Goal: Task Accomplishment & Management: Manage account settings

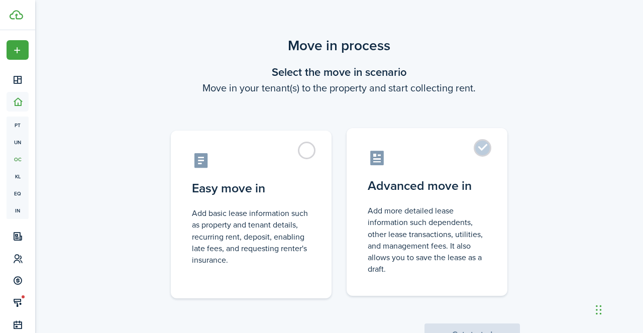
click at [485, 152] on label "Advanced move in Add more detailed lease information such dependents, other lea…" at bounding box center [426, 212] width 161 height 168
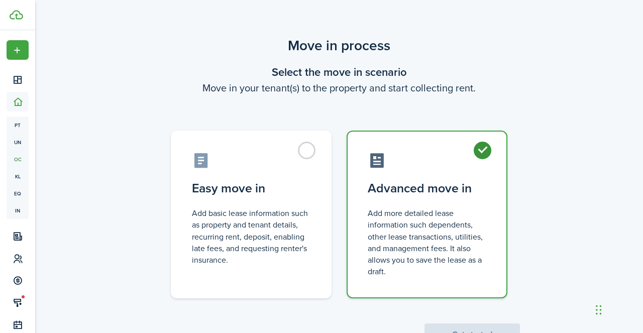
radio input "true"
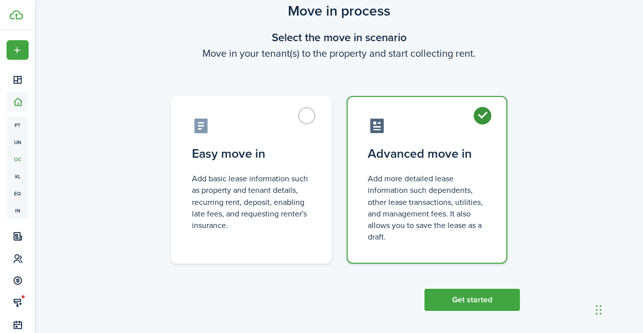
scroll to position [41, 0]
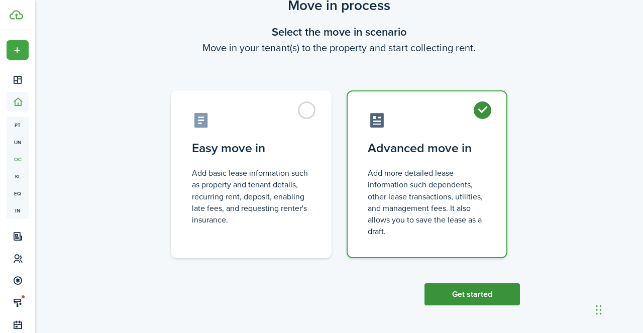
click at [454, 297] on button "Get started" at bounding box center [471, 294] width 95 height 22
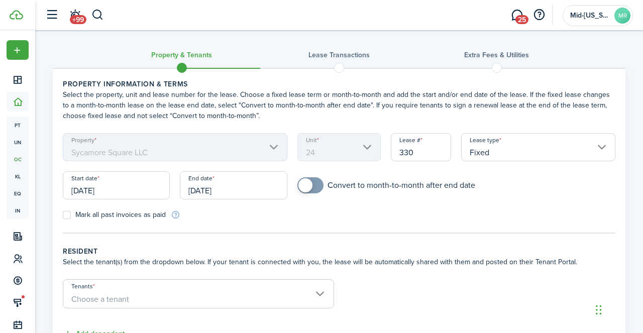
click at [136, 187] on input "[DATE]" at bounding box center [116, 185] width 107 height 28
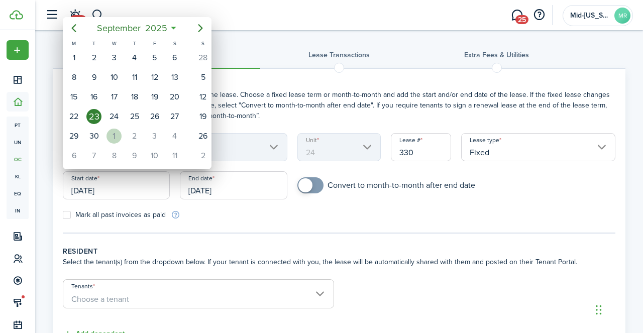
drag, startPoint x: 140, startPoint y: 141, endPoint x: 117, endPoint y: 134, distance: 23.7
click at [117, 134] on div "1" at bounding box center [113, 136] width 15 height 15
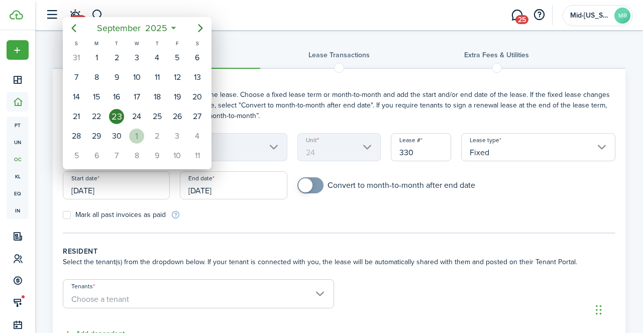
click at [139, 135] on div "1" at bounding box center [136, 136] width 15 height 15
type input "[DATE]"
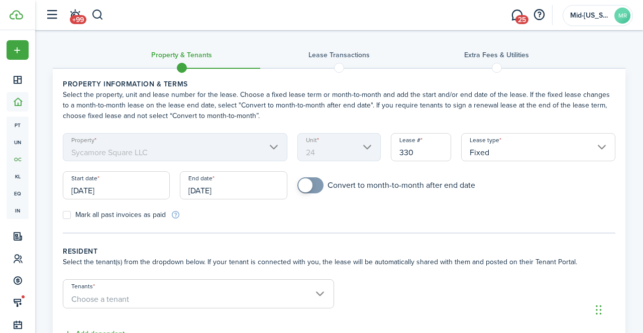
click at [246, 190] on input "[DATE]" at bounding box center [233, 185] width 107 height 28
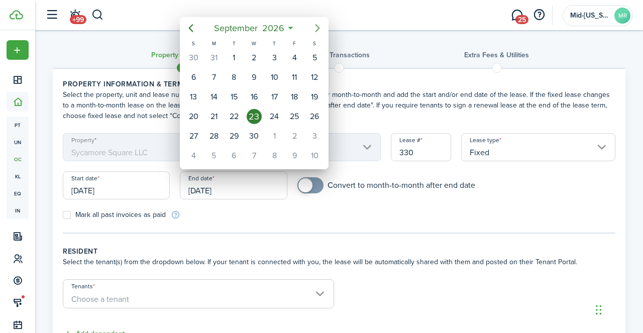
click at [316, 27] on icon "Next page" at bounding box center [317, 28] width 12 height 12
click at [314, 135] on div "31" at bounding box center [314, 136] width 15 height 15
type input "[DATE]"
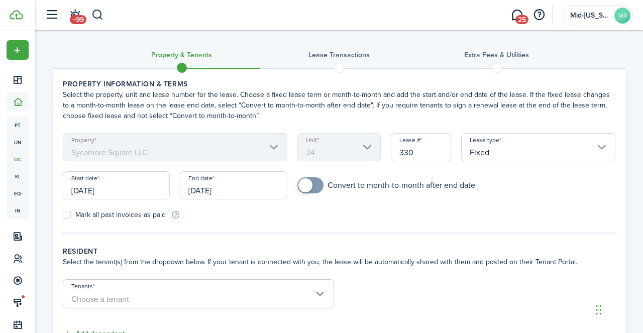
checkbox input "true"
click at [315, 186] on span at bounding box center [310, 185] width 10 height 16
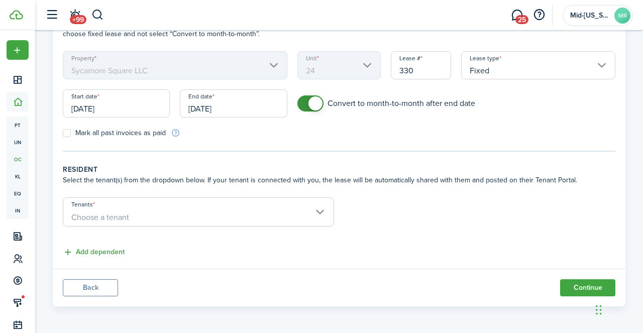
scroll to position [83, 0]
click at [220, 214] on span "Choose a tenant" at bounding box center [198, 216] width 270 height 17
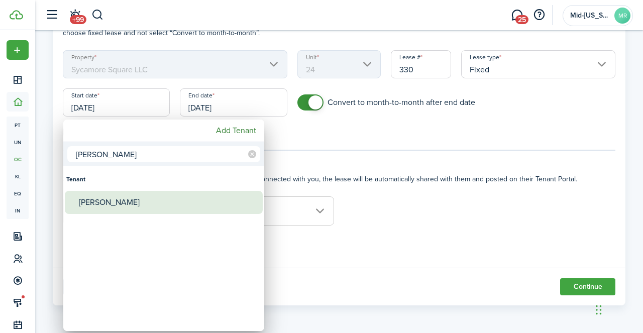
type input "[PERSON_NAME]"
click at [131, 205] on div "[PERSON_NAME]" at bounding box center [168, 202] width 178 height 23
type input "[PERSON_NAME]"
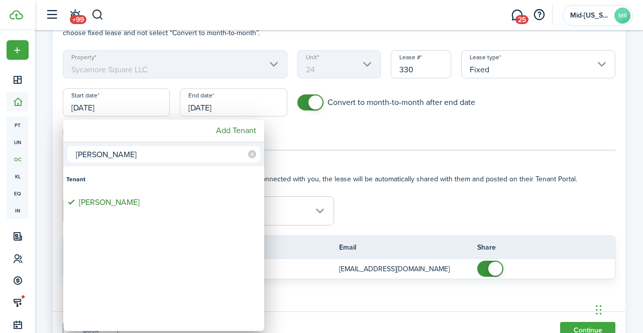
click at [394, 200] on div at bounding box center [321, 167] width 803 height 494
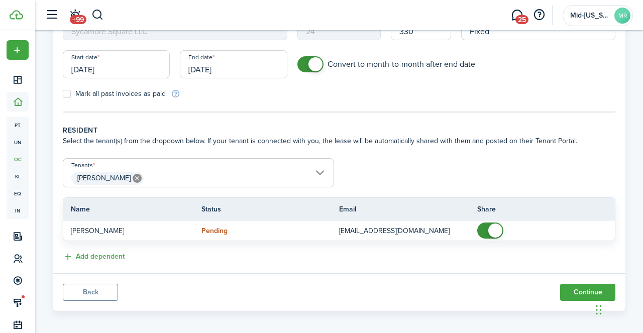
scroll to position [127, 0]
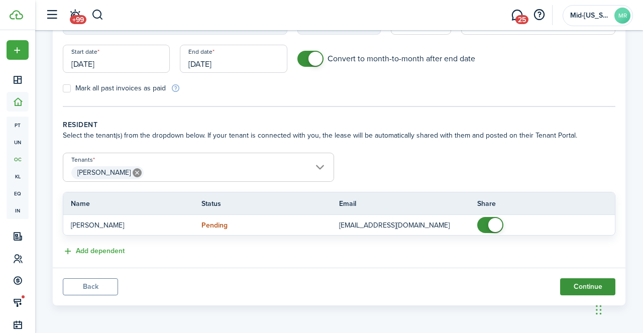
click at [578, 291] on button "Continue" at bounding box center [587, 286] width 55 height 17
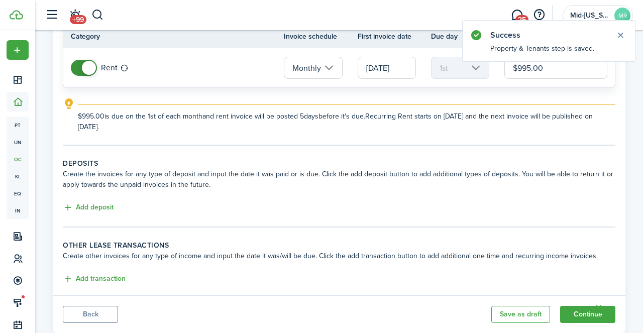
scroll to position [103, 0]
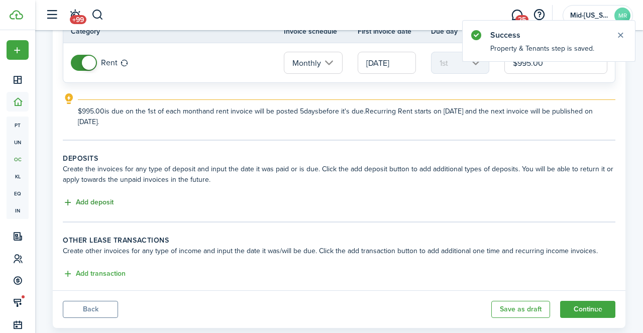
click at [96, 203] on button "Add deposit" at bounding box center [88, 203] width 51 height 12
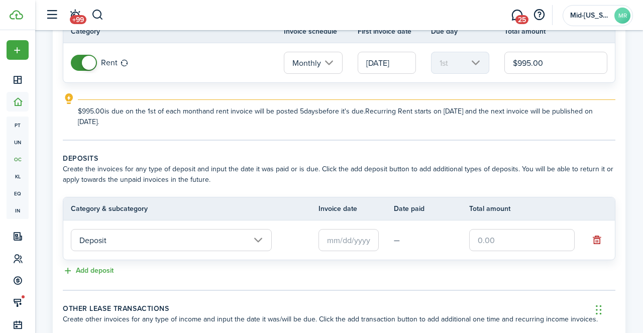
click at [154, 242] on input "Deposit" at bounding box center [171, 240] width 201 height 22
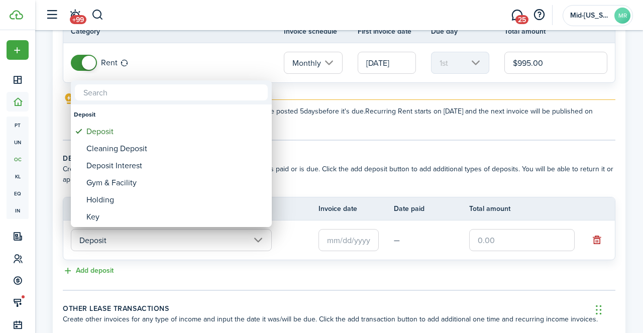
click at [338, 243] on div at bounding box center [321, 167] width 803 height 494
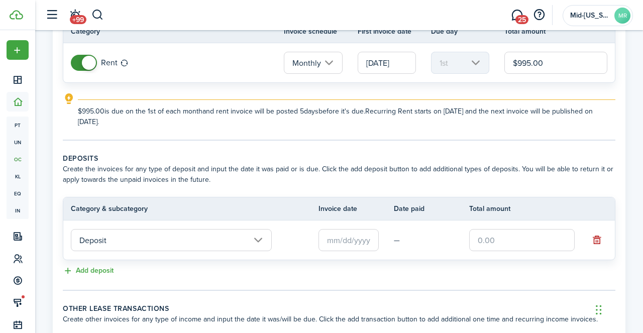
click at [338, 243] on input "text" at bounding box center [348, 240] width 60 height 22
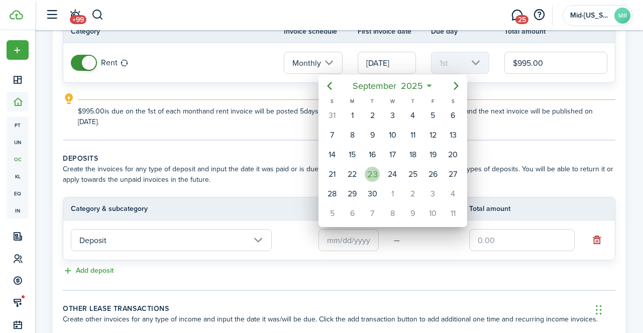
click at [369, 171] on div "23" at bounding box center [372, 174] width 15 height 15
type input "[DATE]"
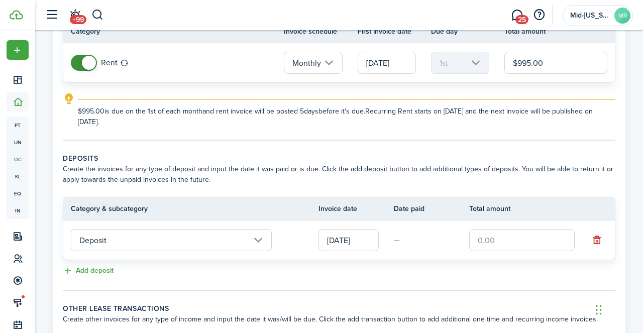
click at [508, 229] on input "text" at bounding box center [521, 240] width 105 height 22
type input "$995.00"
click at [355, 284] on tc-wizard-step "Deposits Create the invoices for any type of deposit and input the date it was …" at bounding box center [339, 222] width 552 height 138
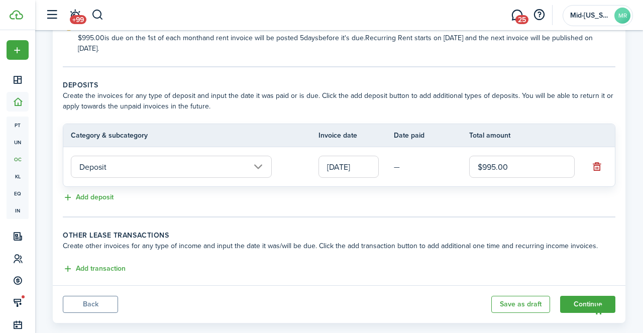
scroll to position [194, 0]
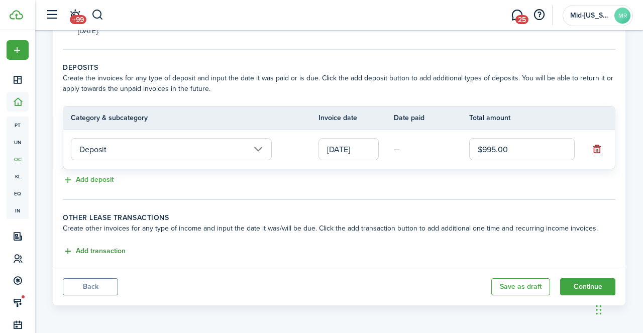
click at [102, 252] on button "Add transaction" at bounding box center [94, 252] width 63 height 12
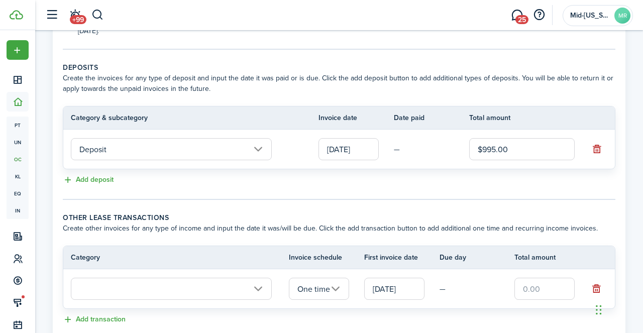
click at [167, 292] on input "text" at bounding box center [171, 289] width 201 height 22
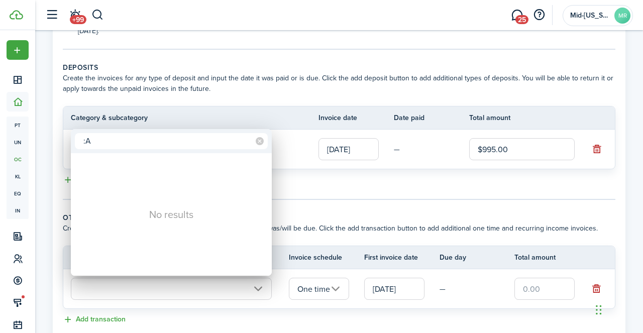
type input ":"
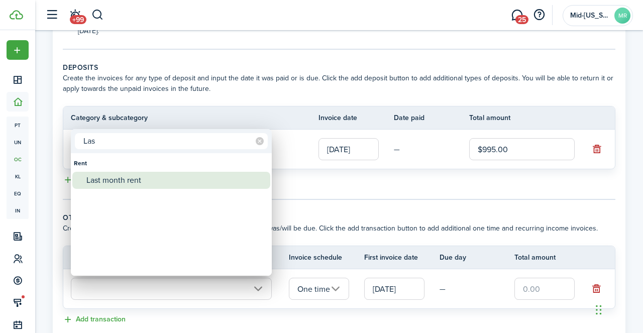
type input "Las"
click at [131, 182] on div "Last month rent" at bounding box center [175, 180] width 178 height 17
type input "Rent / Last month rent"
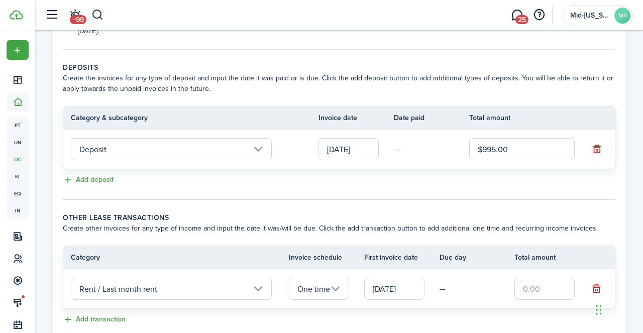
click at [305, 288] on input "One time" at bounding box center [319, 289] width 60 height 22
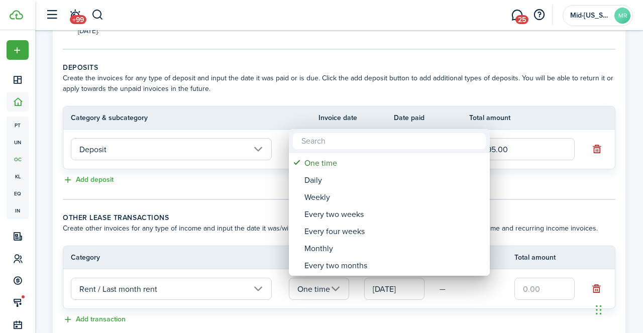
click at [470, 295] on div at bounding box center [321, 167] width 803 height 494
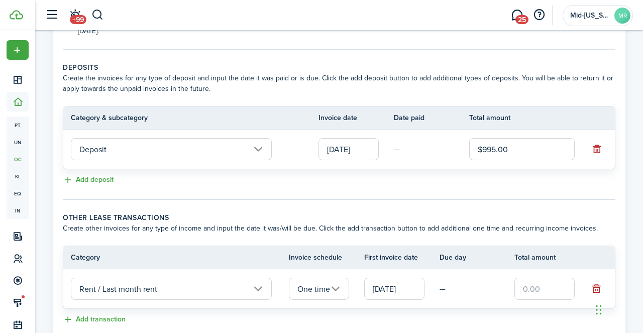
click at [531, 288] on input "text" at bounding box center [544, 289] width 60 height 22
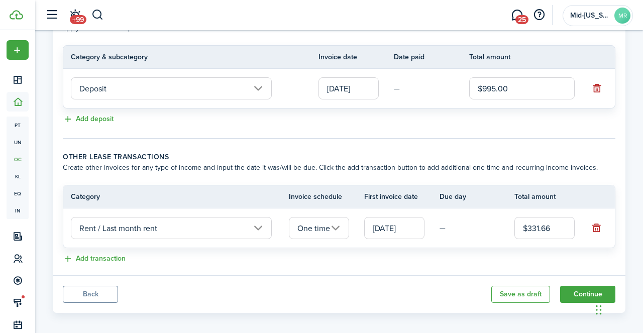
scroll to position [262, 0]
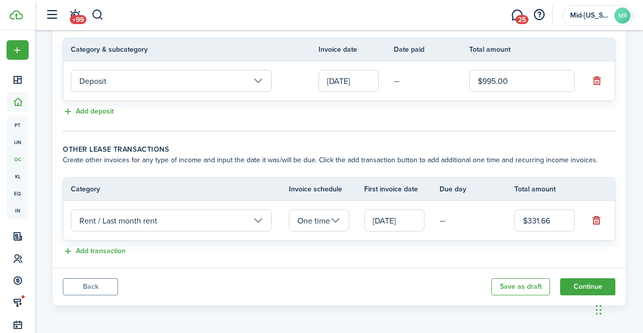
click at [400, 220] on input "[DATE]" at bounding box center [394, 220] width 60 height 22
type input "$331.66"
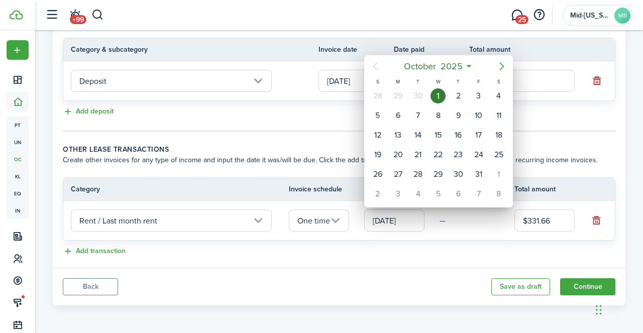
click at [498, 66] on icon "Next page" at bounding box center [502, 66] width 12 height 12
click at [500, 96] on div "1" at bounding box center [498, 95] width 15 height 15
type input "[DATE]"
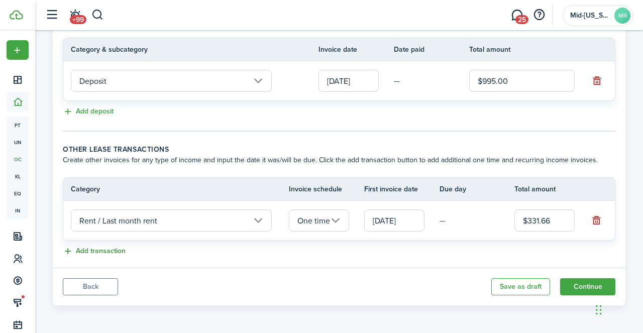
click at [100, 252] on button "Add transaction" at bounding box center [94, 252] width 63 height 12
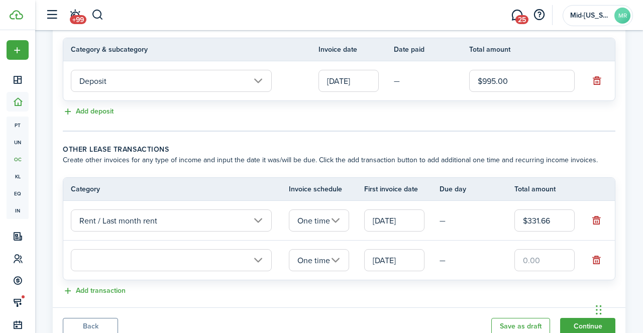
click at [110, 262] on input "text" at bounding box center [171, 260] width 201 height 22
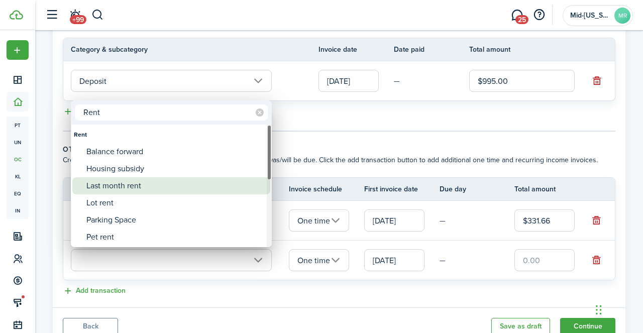
type input "Rent"
click at [110, 187] on div "Last month rent" at bounding box center [175, 185] width 178 height 17
type input "Rent / Last month rent"
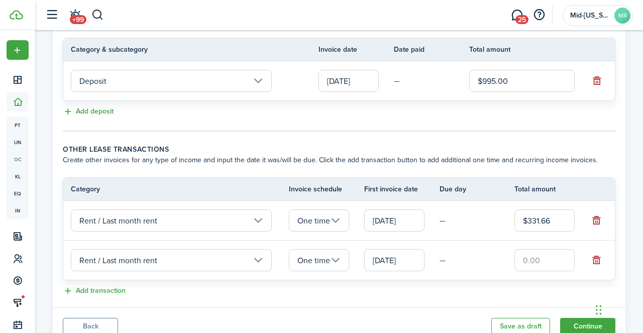
click at [385, 260] on input "[DATE]" at bounding box center [394, 260] width 60 height 22
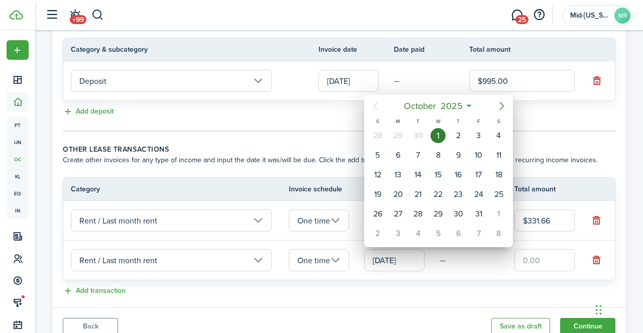
click at [503, 105] on icon "Next page" at bounding box center [501, 106] width 5 height 8
click at [499, 136] on div "1" at bounding box center [498, 135] width 15 height 15
type input "[DATE]"
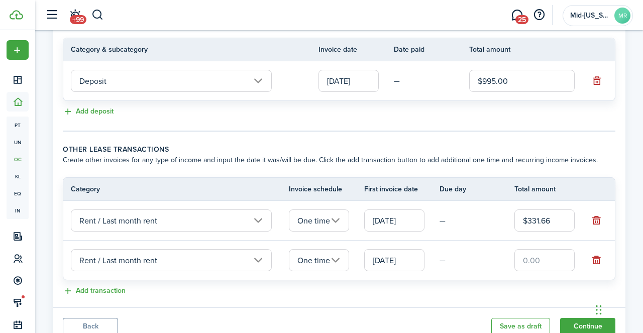
click at [526, 262] on input "text" at bounding box center [544, 260] width 60 height 22
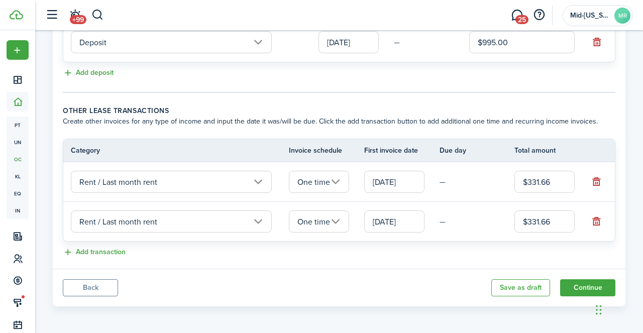
scroll to position [302, 0]
type input "$331.66"
click at [105, 252] on button "Add transaction" at bounding box center [94, 252] width 63 height 12
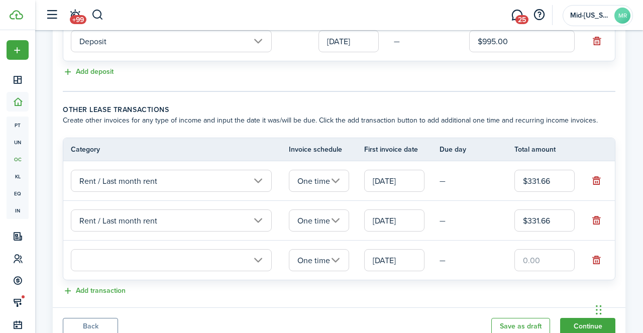
click at [130, 261] on input "text" at bounding box center [171, 260] width 201 height 22
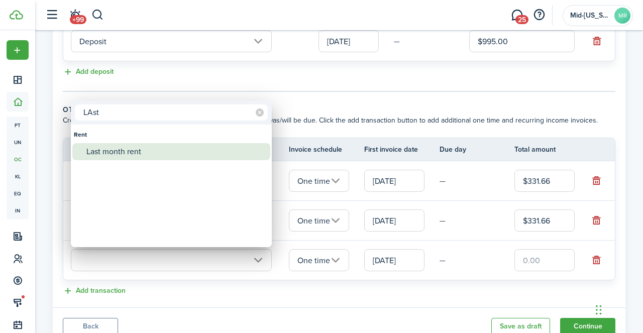
type input "LAst"
click at [129, 156] on div "Last month rent" at bounding box center [175, 151] width 178 height 17
type input "Rent / Last month rent"
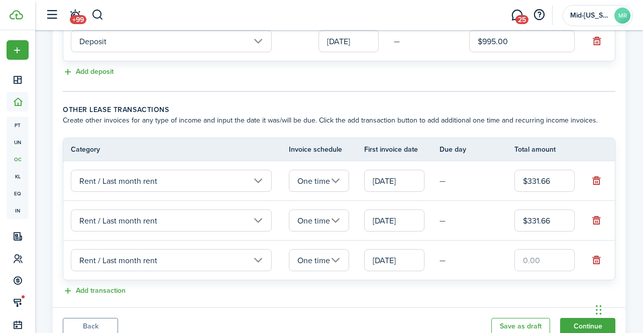
click at [390, 260] on input "[DATE]" at bounding box center [394, 260] width 60 height 22
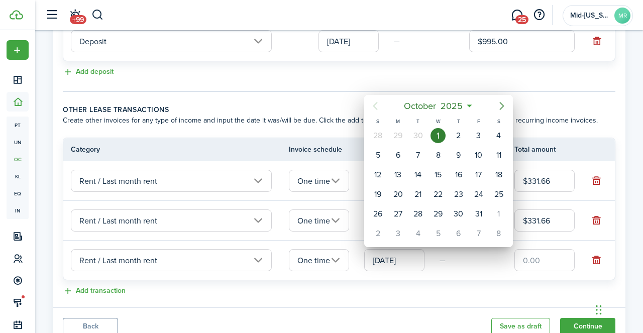
click at [502, 105] on icon "Next page" at bounding box center [502, 106] width 12 height 12
click at [501, 108] on icon "Next page" at bounding box center [501, 106] width 5 height 8
click at [502, 106] on icon "Next page" at bounding box center [501, 106] width 5 height 8
click at [457, 136] on div "1" at bounding box center [457, 135] width 15 height 15
type input "[DATE]"
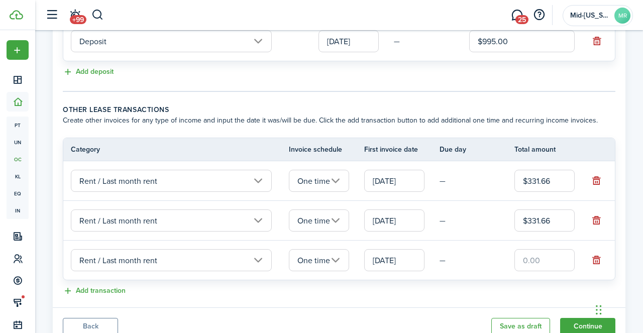
click at [400, 221] on input "[DATE]" at bounding box center [394, 220] width 60 height 22
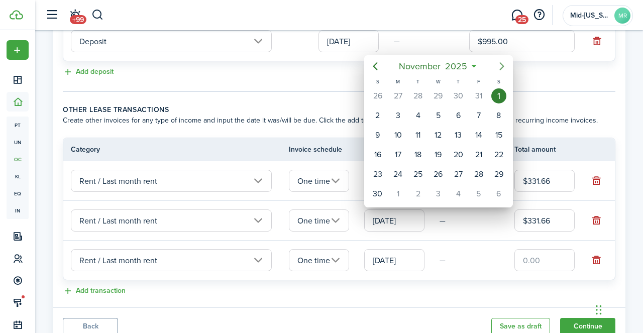
click at [503, 65] on icon "Next page" at bounding box center [501, 66] width 5 height 8
click at [397, 96] on div "1" at bounding box center [397, 95] width 15 height 15
type input "[DATE]"
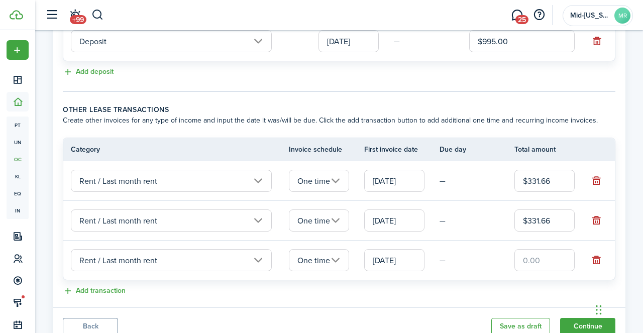
click at [538, 264] on input "text" at bounding box center [544, 260] width 60 height 22
type input "$331.66"
click at [417, 298] on panel-main-body "Recurring rent You can enable the automatic lease rent invoicing. The first inv…" at bounding box center [339, 37] width 572 height 540
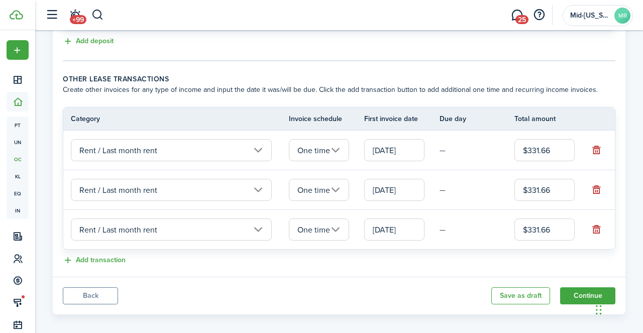
scroll to position [341, 0]
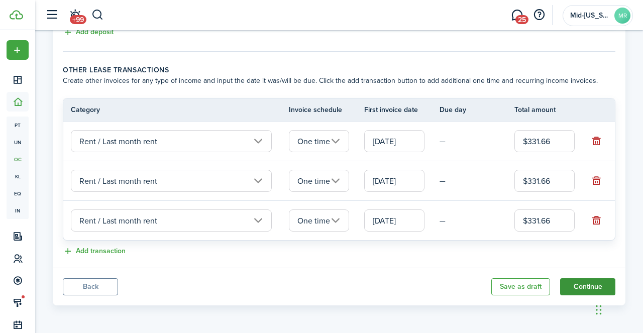
click at [581, 287] on button "Continue" at bounding box center [587, 286] width 55 height 17
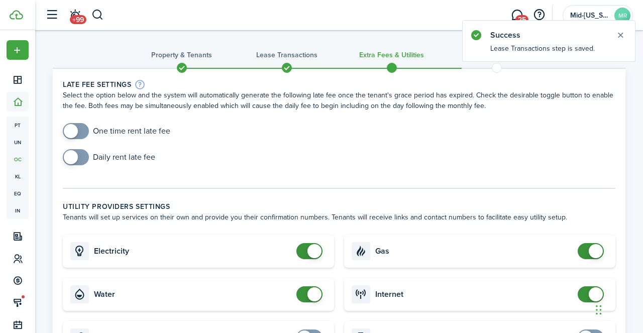
checkbox input "true"
click at [78, 132] on span at bounding box center [71, 131] width 14 height 14
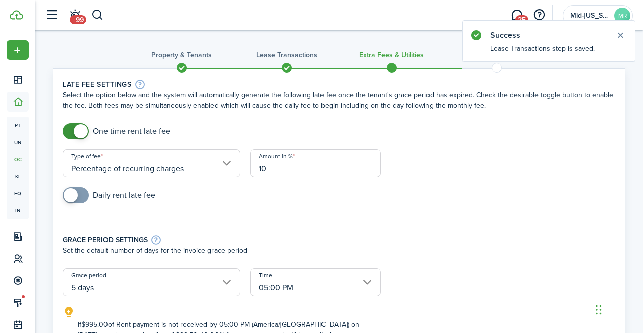
drag, startPoint x: 293, startPoint y: 171, endPoint x: 239, endPoint y: 170, distance: 53.7
click at [250, 170] on input "10" at bounding box center [315, 163] width 131 height 28
type input "20"
click at [221, 207] on div "Daily rent late fee" at bounding box center [339, 200] width 562 height 26
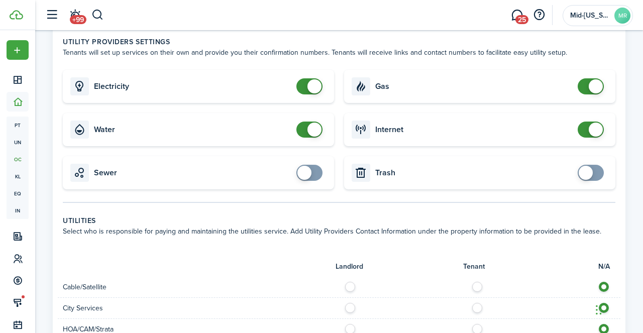
scroll to position [330, 0]
checkbox input "false"
click at [585, 86] on span at bounding box center [590, 86] width 10 height 16
checkbox input "false"
click at [304, 133] on span at bounding box center [309, 129] width 10 height 16
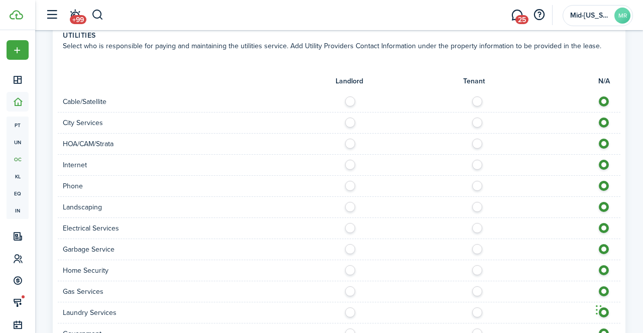
scroll to position [516, 0]
click at [476, 99] on label at bounding box center [480, 97] width 18 height 5
radio input "true"
click at [479, 160] on label at bounding box center [480, 161] width 18 height 5
radio input "true"
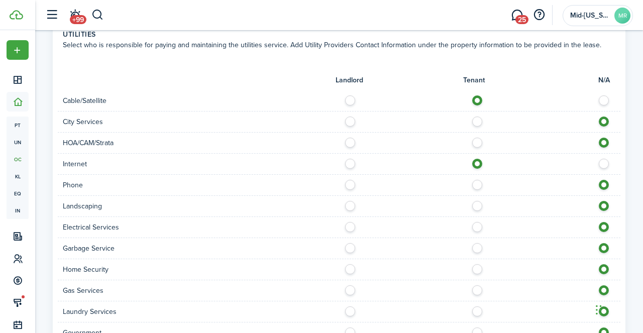
click at [351, 205] on label at bounding box center [353, 203] width 18 height 5
radio input "true"
click at [476, 227] on label at bounding box center [480, 224] width 18 height 5
radio input "true"
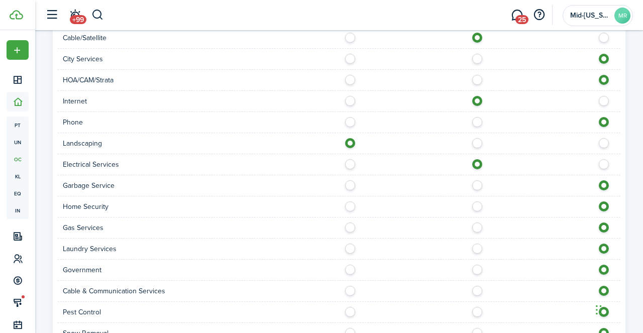
scroll to position [580, 0]
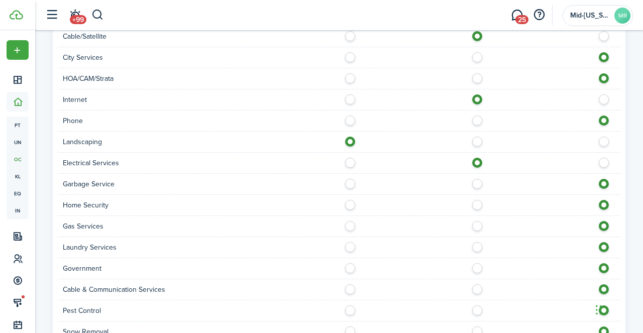
click at [353, 184] on label at bounding box center [353, 181] width 18 height 5
radio input "true"
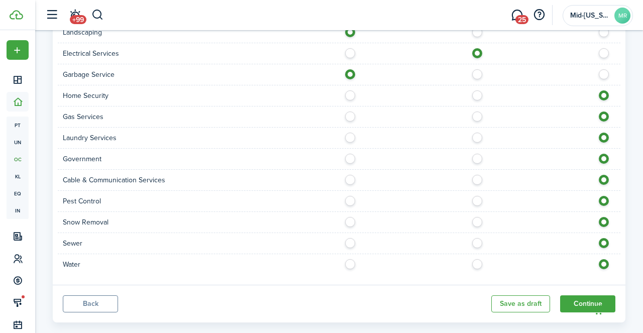
scroll to position [691, 0]
click at [475, 200] on label at bounding box center [480, 197] width 18 height 5
radio input "true"
click at [477, 179] on label at bounding box center [480, 176] width 18 height 5
radio input "true"
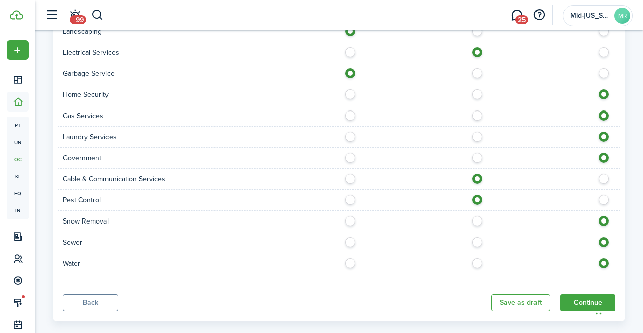
scroll to position [707, 0]
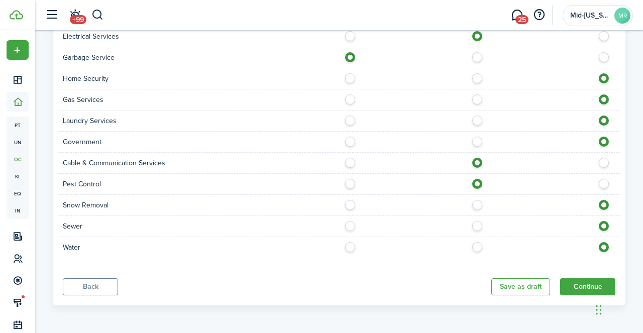
click at [477, 247] on label at bounding box center [480, 244] width 18 height 5
radio input "true"
click at [476, 226] on label at bounding box center [480, 223] width 18 height 5
radio input "true"
click at [586, 283] on button "Continue" at bounding box center [587, 286] width 55 height 17
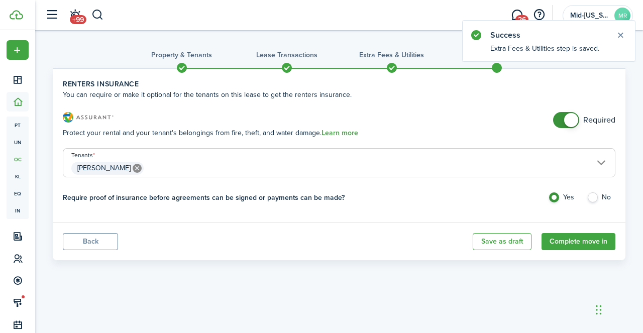
checkbox input "false"
click at [568, 120] on span at bounding box center [571, 120] width 14 height 14
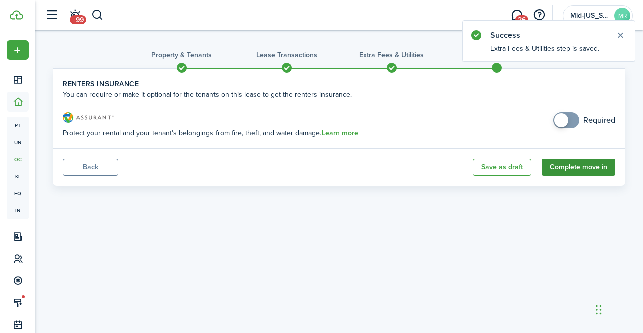
click at [570, 169] on button "Complete move in" at bounding box center [578, 167] width 74 height 17
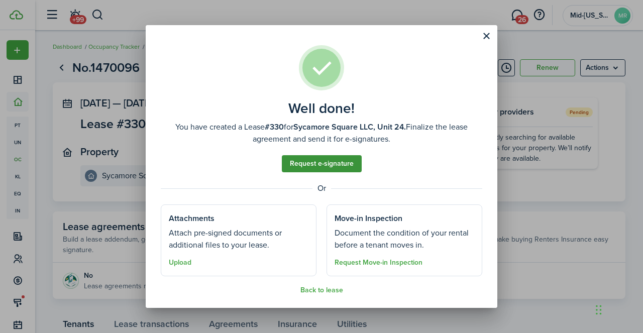
click at [325, 165] on link "Request e-signature" at bounding box center [322, 163] width 80 height 17
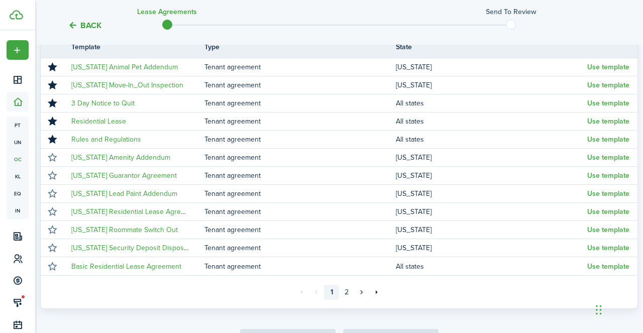
scroll to position [191, 0]
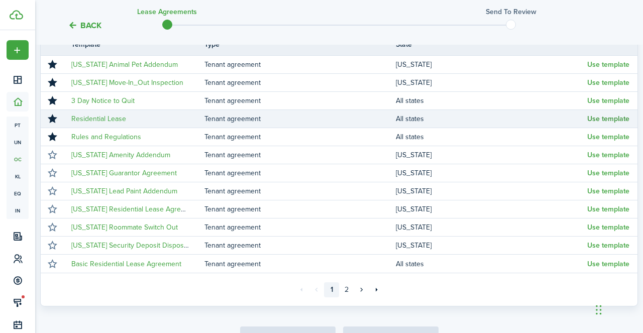
click at [617, 118] on button "Use template" at bounding box center [608, 119] width 42 height 8
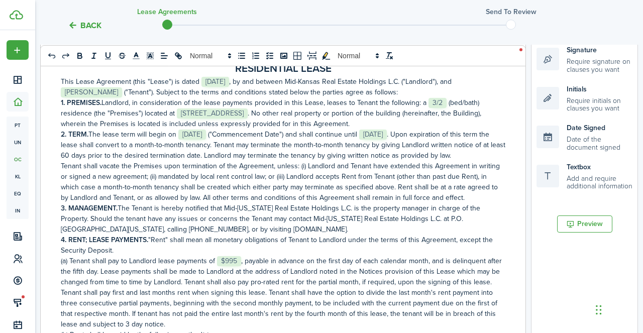
click at [248, 113] on span "[STREET_ADDRESS]" at bounding box center [212, 113] width 71 height 10
click at [342, 114] on p "1. PREMISES. Landlord, in consideration of the lease payments provided in this …" at bounding box center [283, 113] width 444 height 32
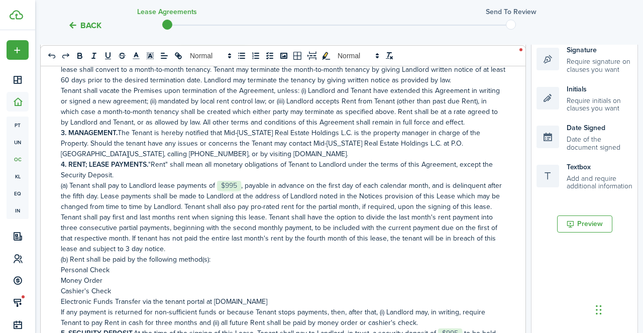
scroll to position [73, 0]
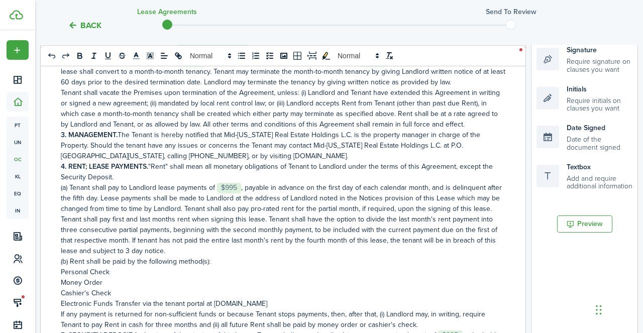
click at [148, 157] on p "3. MANAGEMENT. The Tenant is hereby notified that Mid-[US_STATE] Real Estate Ho…" at bounding box center [283, 146] width 444 height 32
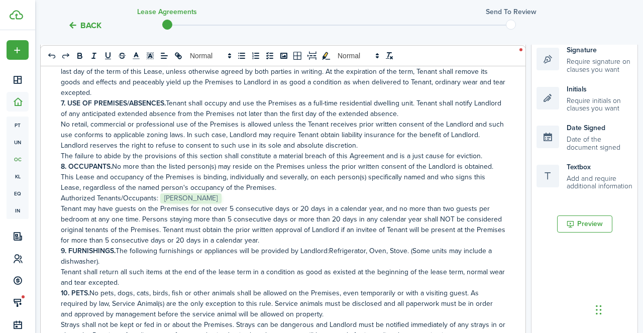
scroll to position [409, 0]
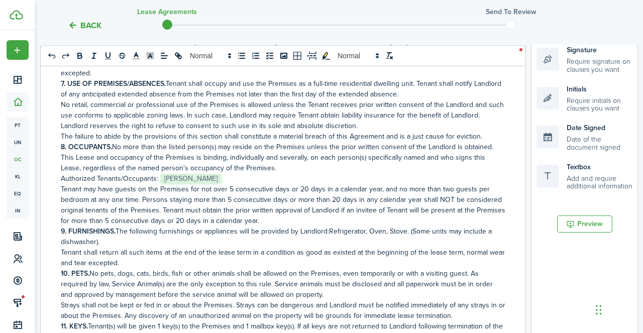
click at [226, 182] on p "Authorized Tenants/Occupants: ﻿ [PERSON_NAME] ﻿" at bounding box center [283, 178] width 444 height 11
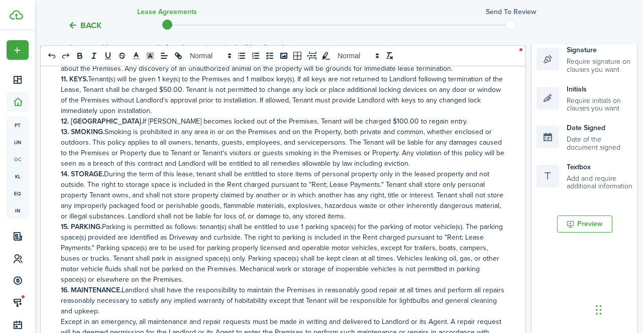
scroll to position [660, 0]
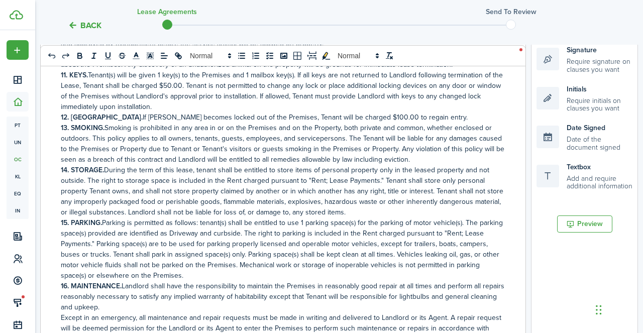
click at [318, 142] on p "13. SMOKING. Smoking is prohibited in any area in or on the Premises and on the…" at bounding box center [283, 144] width 444 height 42
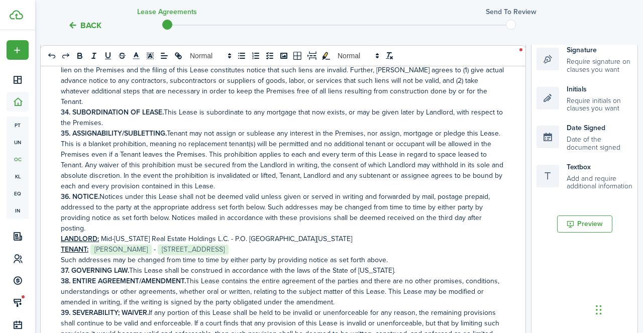
scroll to position [1781, 0]
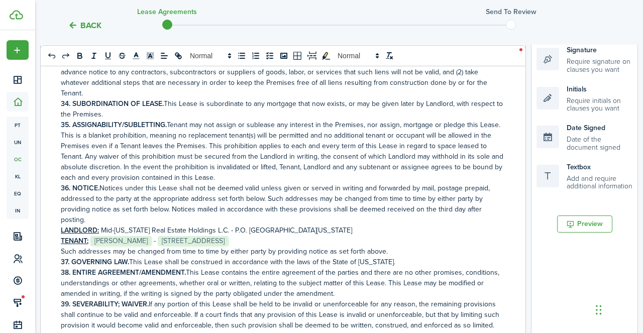
click at [333, 235] on p "TENANT: ﻿ [PERSON_NAME] ﻿ - ﻿ [STREET_ADDRESS] ﻿" at bounding box center [283, 240] width 444 height 11
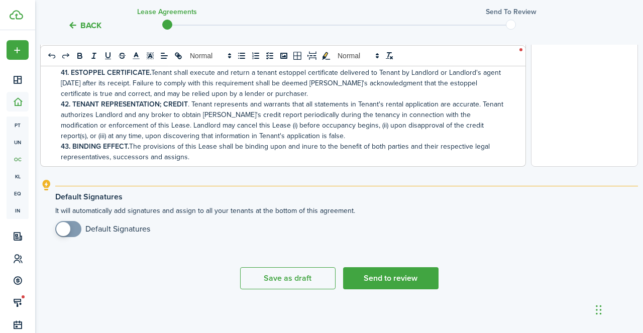
scroll to position [448, 0]
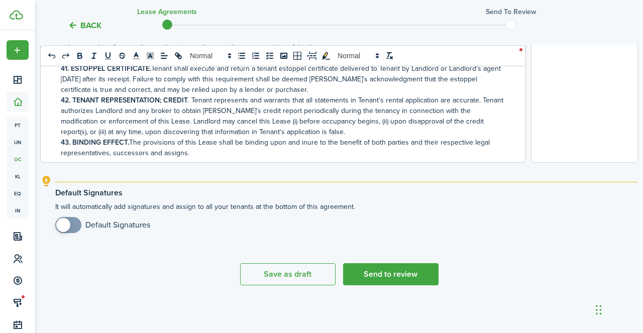
checkbox input "true"
click at [67, 225] on span at bounding box center [63, 225] width 14 height 14
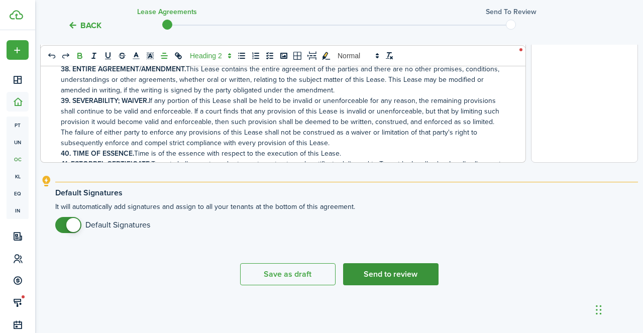
click at [404, 273] on button "Send to review" at bounding box center [390, 274] width 95 height 22
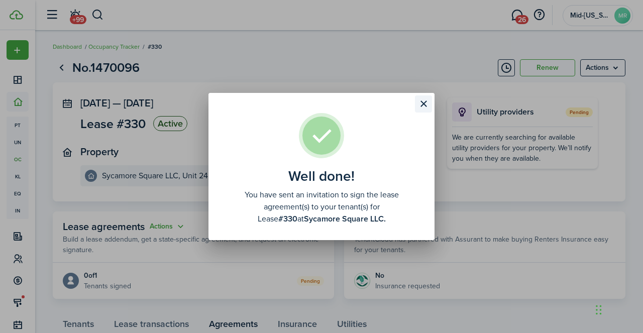
click at [424, 103] on button "Close modal" at bounding box center [423, 103] width 17 height 17
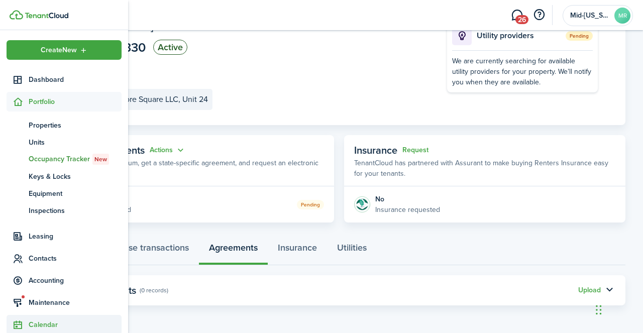
scroll to position [81, 0]
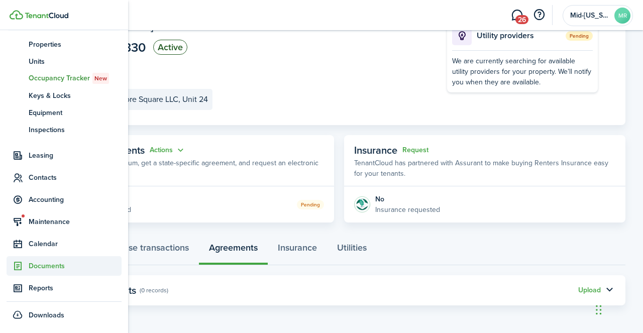
click at [37, 265] on span "Documents" at bounding box center [75, 266] width 93 height 11
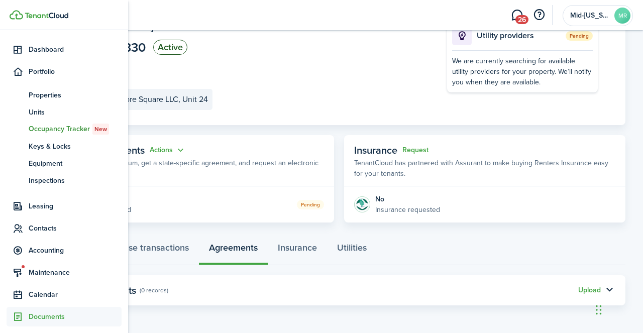
scroll to position [30, 0]
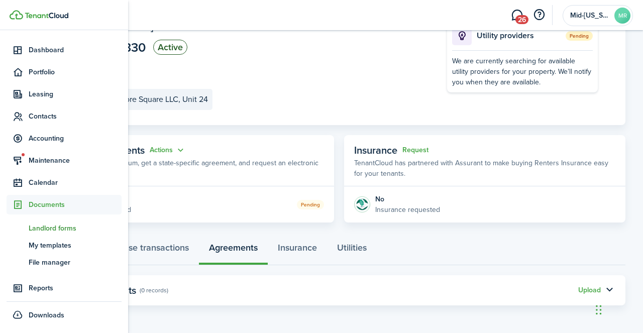
click at [55, 228] on span "Landlord forms" at bounding box center [75, 228] width 93 height 11
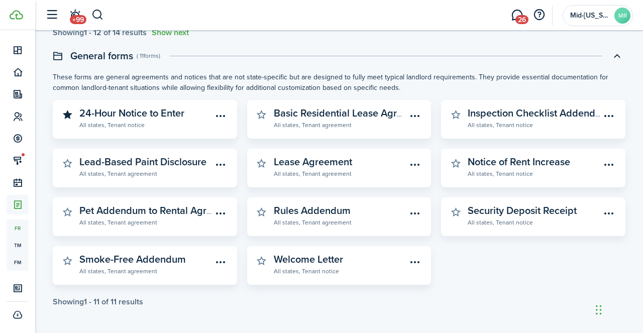
scroll to position [326, 0]
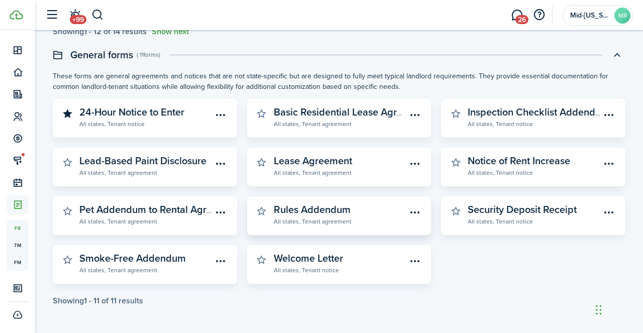
click at [305, 210] on widget-stats-description "Rules Addendum" at bounding box center [312, 209] width 77 height 15
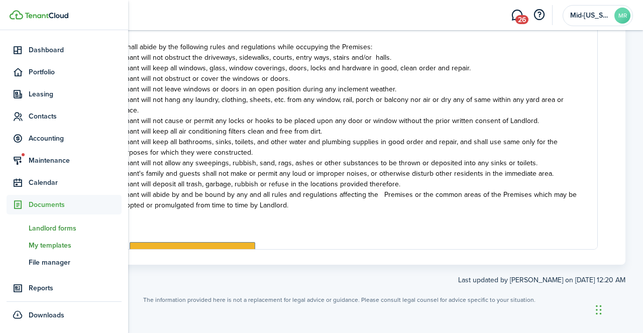
click at [41, 246] on span "My templates" at bounding box center [75, 245] width 93 height 11
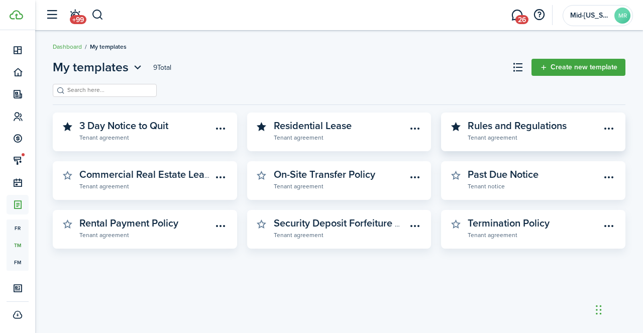
click at [523, 127] on widget-stats-description "Rules and Regulations" at bounding box center [516, 125] width 99 height 15
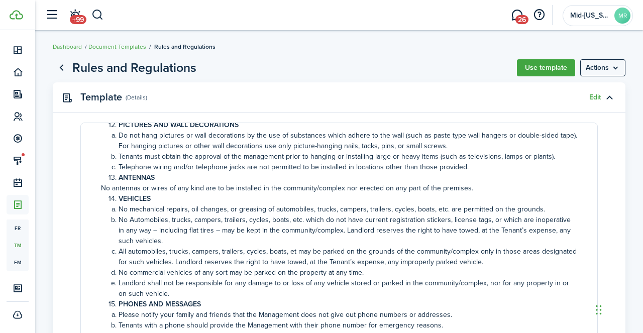
scroll to position [1036, 0]
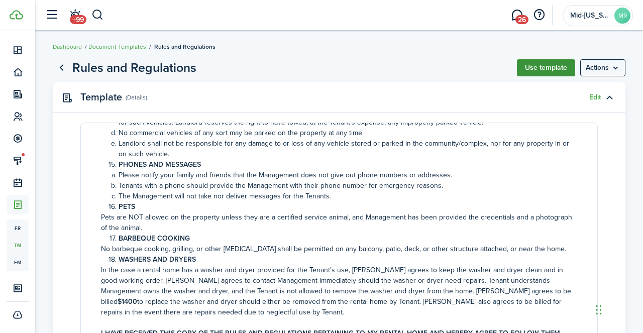
click at [544, 64] on button "Use template" at bounding box center [546, 67] width 58 height 17
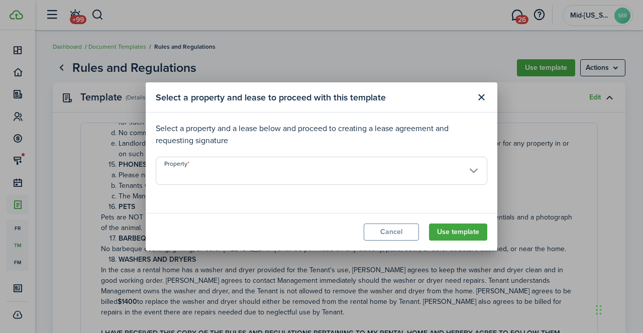
click at [437, 169] on input "Property" at bounding box center [321, 171] width 331 height 28
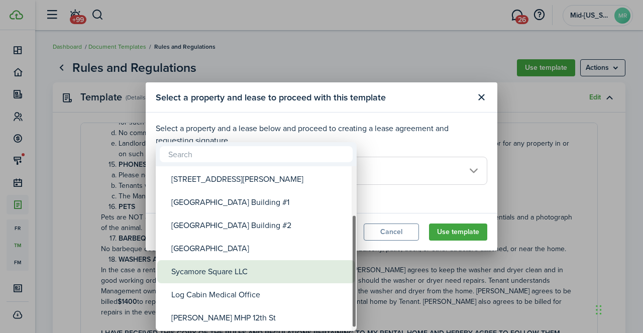
click at [211, 273] on div "Sycamore Square LLC" at bounding box center [260, 271] width 178 height 23
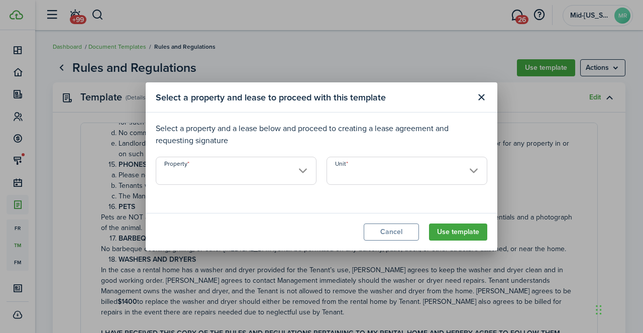
type input "Sycamore Square LLC"
click at [402, 176] on input "Unit" at bounding box center [406, 171] width 161 height 28
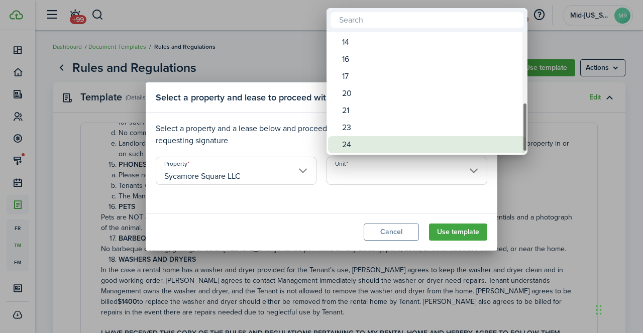
click at [351, 144] on div "24" at bounding box center [431, 144] width 178 height 17
type input "24"
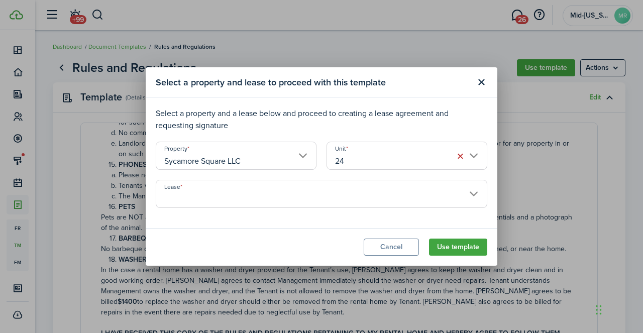
click at [289, 190] on input "Lease" at bounding box center [321, 194] width 331 height 28
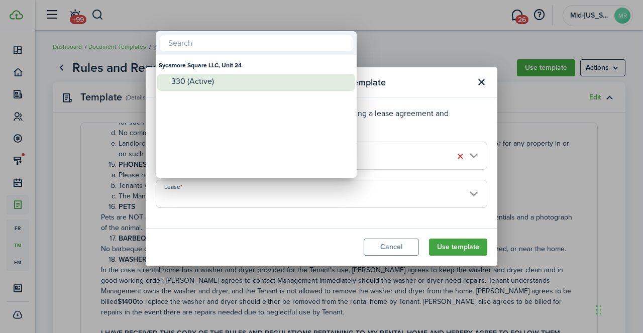
click at [201, 78] on div "330 (Active)" at bounding box center [260, 81] width 178 height 9
type input "Sycamore Square LLC, Unit 24. Lease #330 (Active)"
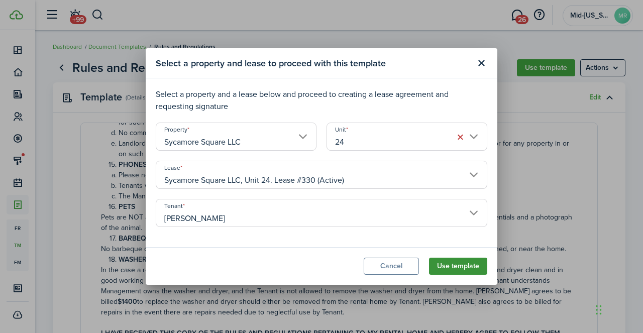
click at [461, 266] on button "Use template" at bounding box center [458, 266] width 58 height 17
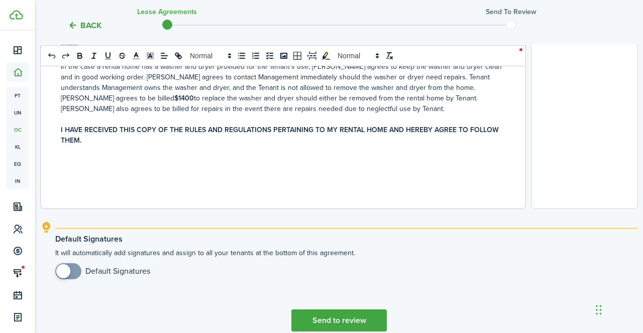
scroll to position [448, 0]
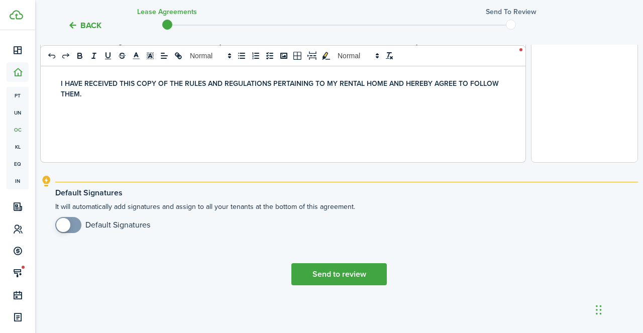
checkbox input "true"
click at [73, 223] on span at bounding box center [68, 225] width 10 height 16
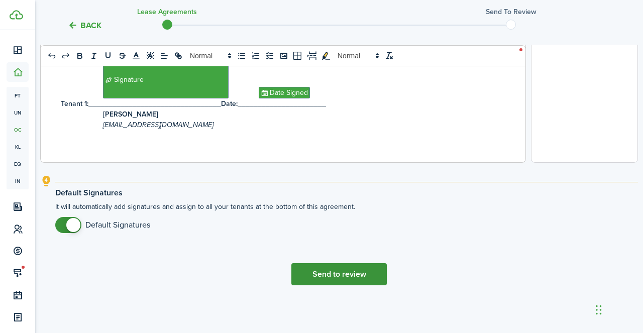
click at [311, 279] on button "Send to review" at bounding box center [338, 274] width 95 height 22
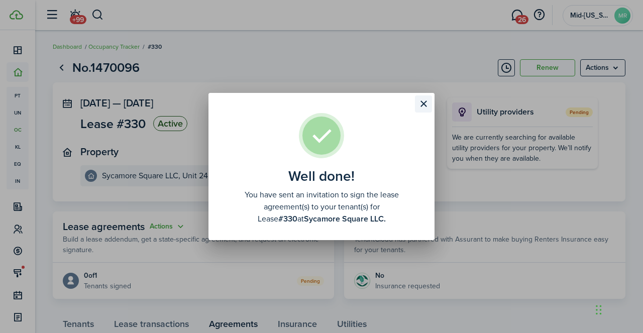
click at [423, 102] on button "Close modal" at bounding box center [423, 103] width 17 height 17
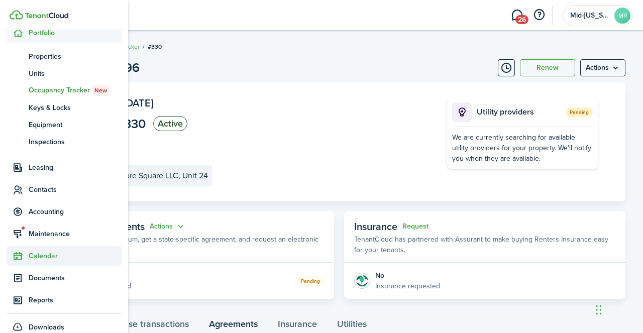
scroll to position [81, 0]
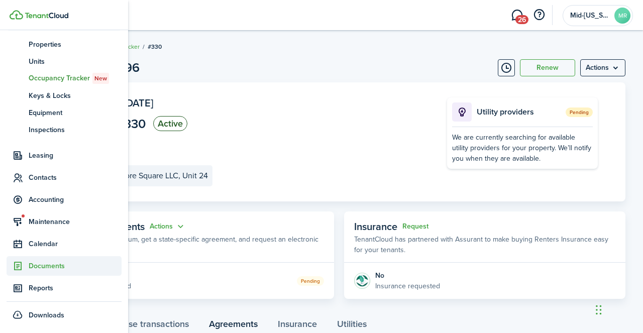
click at [41, 264] on span "Documents" at bounding box center [75, 266] width 93 height 11
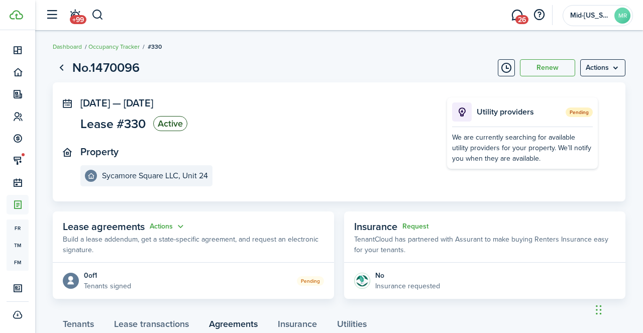
scroll to position [76, 0]
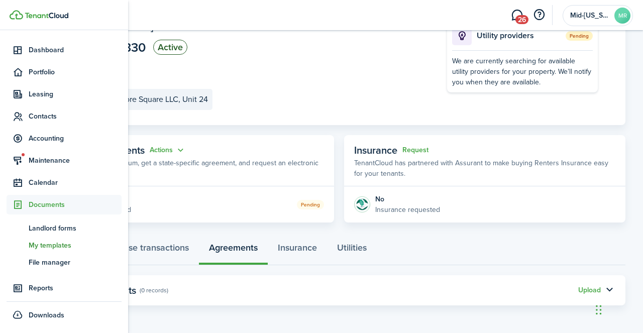
click at [43, 244] on span "My templates" at bounding box center [75, 245] width 93 height 11
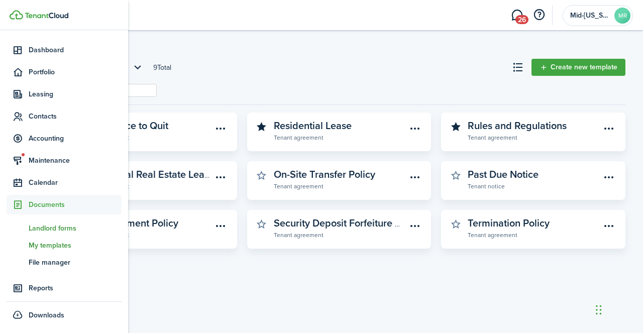
click at [49, 226] on span "Landlord forms" at bounding box center [75, 228] width 93 height 11
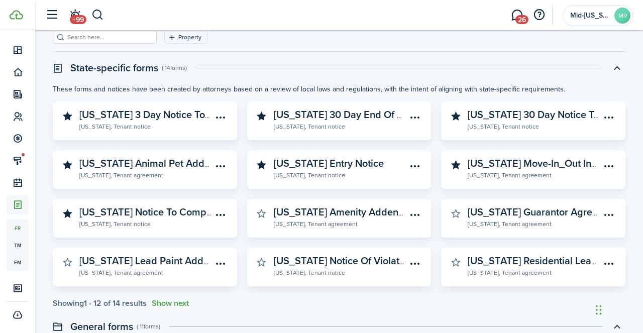
scroll to position [54, 0]
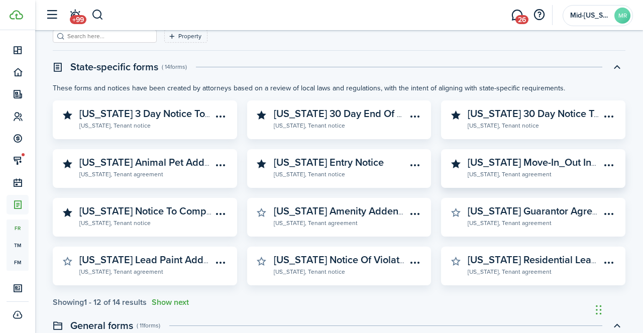
click at [507, 164] on widget-stats-description "[US_STATE] Move-In_Out Inspection" at bounding box center [547, 162] width 161 height 15
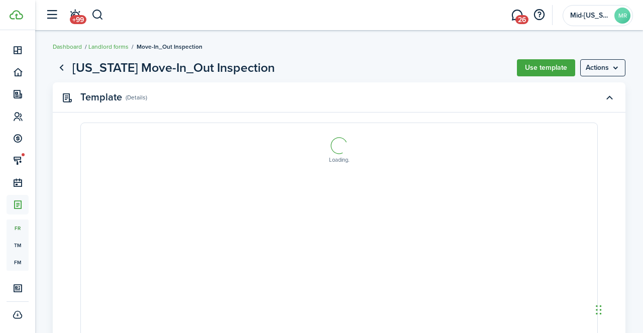
select select "fit"
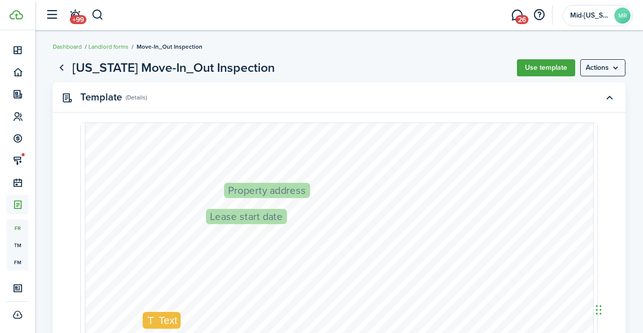
scroll to position [68, 0]
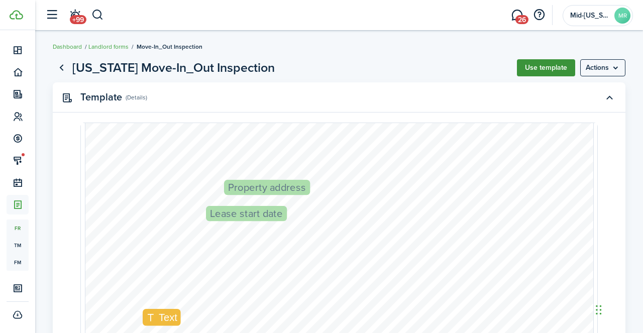
click at [538, 70] on button "Use template" at bounding box center [546, 67] width 58 height 17
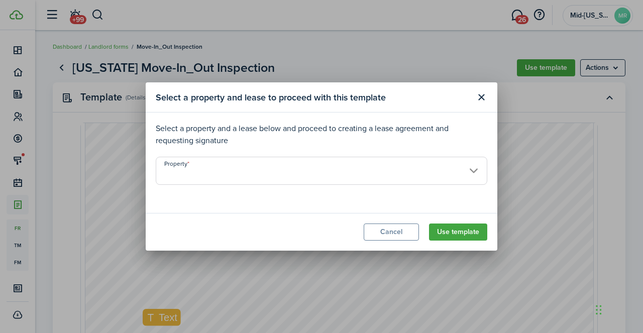
click at [369, 173] on input "Property" at bounding box center [321, 171] width 331 height 28
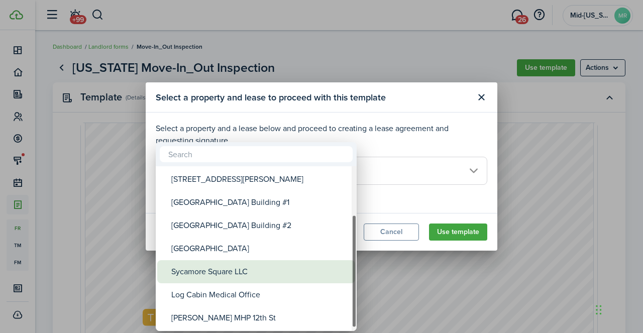
click at [214, 272] on div "Sycamore Square LLC" at bounding box center [260, 271] width 178 height 23
type input "Sycamore Square LLC"
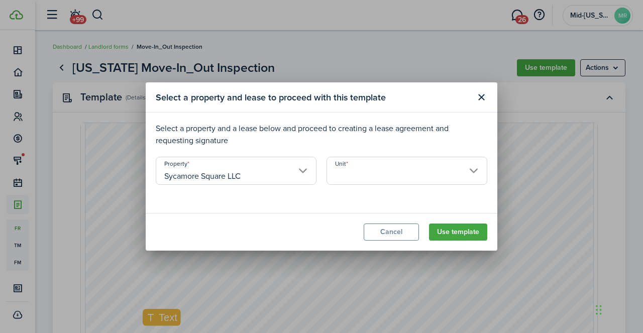
click at [353, 175] on input "Unit" at bounding box center [406, 171] width 161 height 28
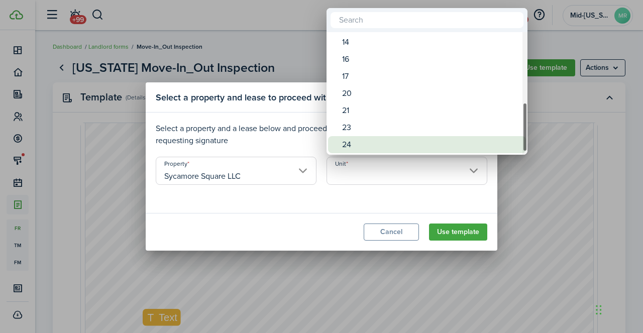
click at [353, 144] on div "24" at bounding box center [431, 144] width 178 height 17
type input "24"
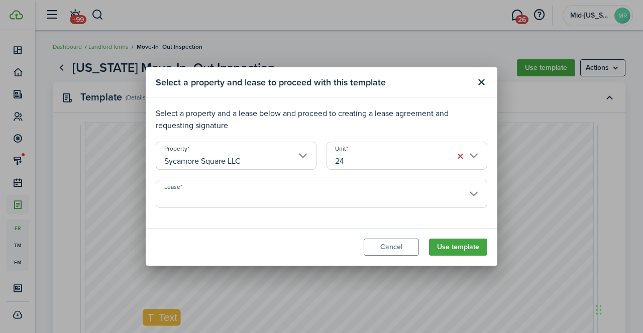
click at [257, 194] on input "Lease" at bounding box center [321, 194] width 331 height 28
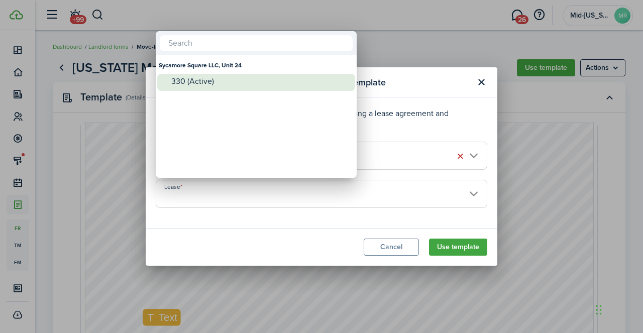
click at [197, 86] on div "330 (Active)" at bounding box center [260, 81] width 178 height 9
type input "Sycamore Square LLC, Unit 24. Lease #330 (Active)"
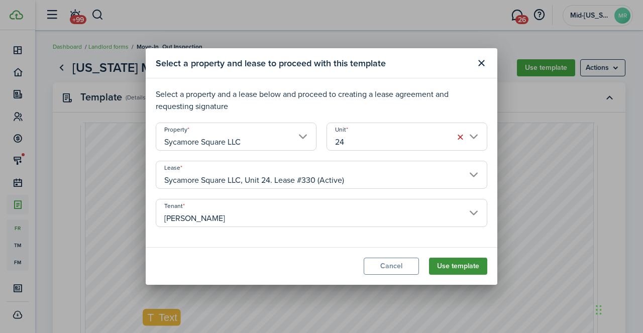
click at [468, 273] on button "Use template" at bounding box center [458, 266] width 58 height 17
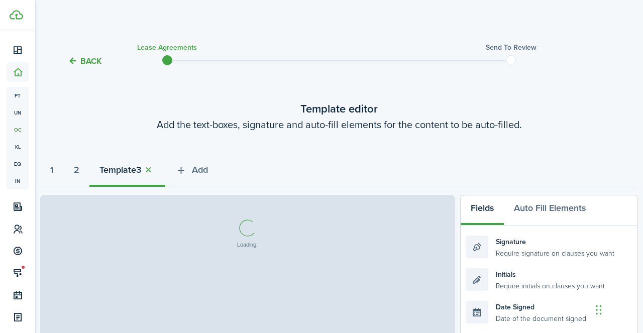
select select "fit"
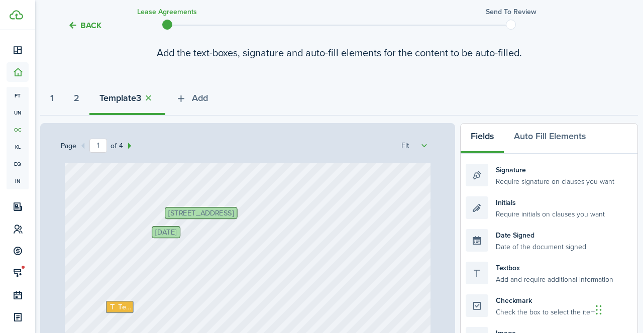
scroll to position [72, 0]
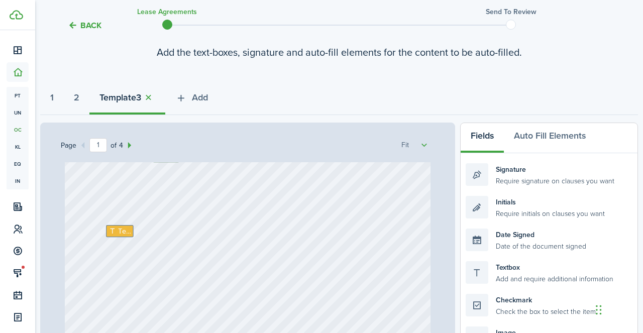
scroll to position [113, 0]
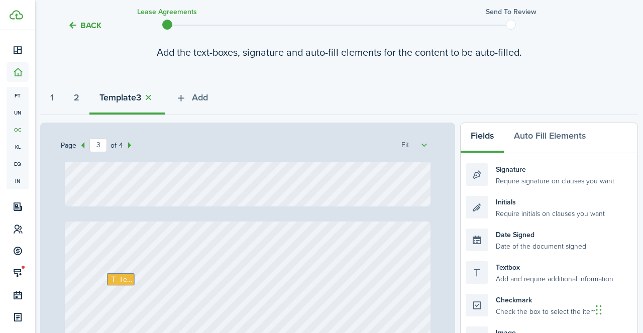
type input "4"
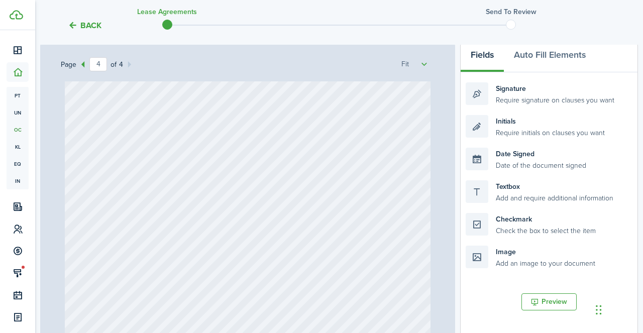
scroll to position [370, 0]
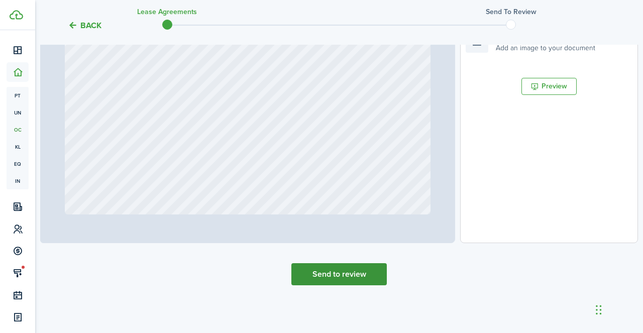
click at [331, 274] on button "Send to review" at bounding box center [338, 274] width 95 height 22
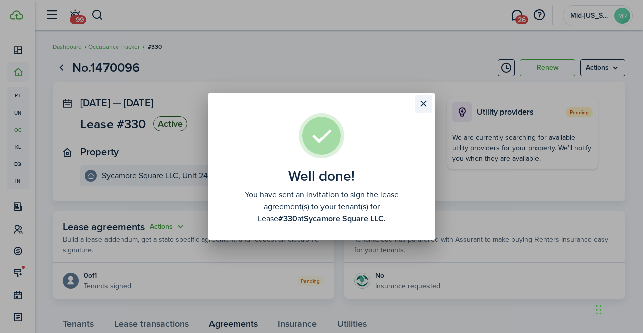
click at [425, 103] on button "Close modal" at bounding box center [423, 103] width 17 height 17
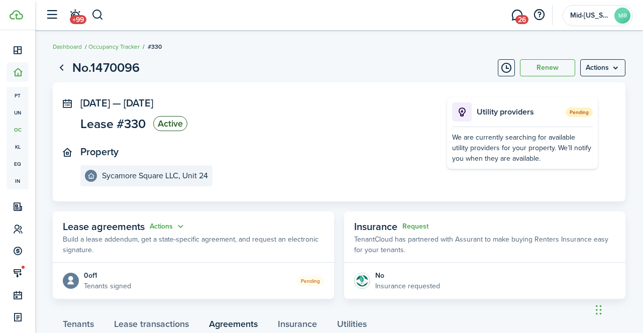
scroll to position [76, 0]
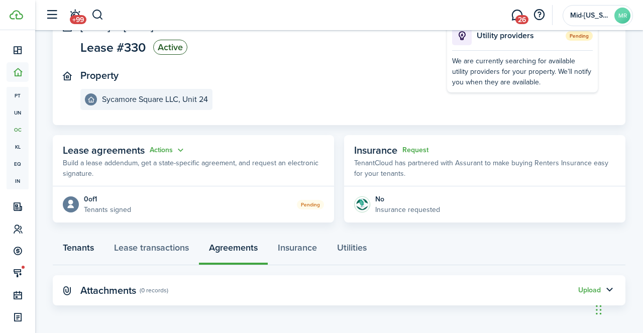
click at [70, 246] on link "Tenants" at bounding box center [78, 250] width 51 height 30
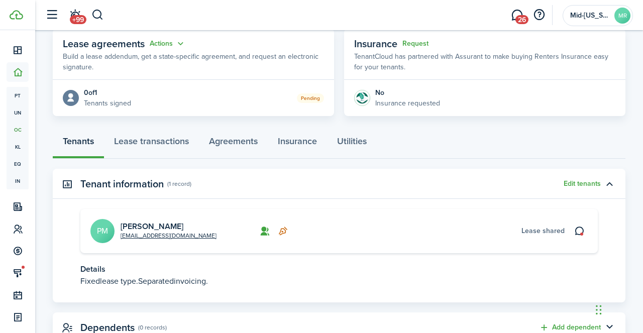
scroll to position [220, 0]
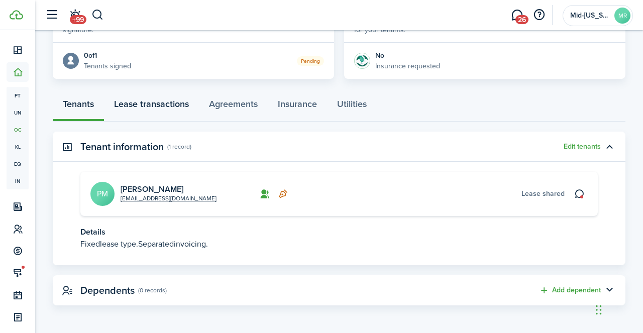
click at [160, 107] on link "Lease transactions" at bounding box center [151, 106] width 95 height 30
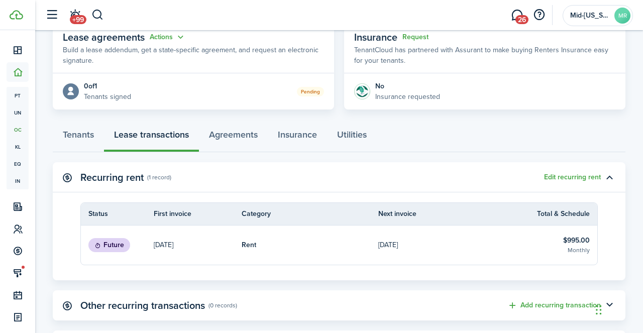
scroll to position [281, 0]
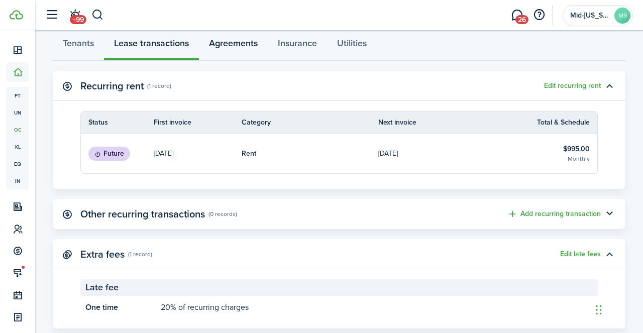
click at [226, 45] on link "Agreements" at bounding box center [233, 46] width 69 height 30
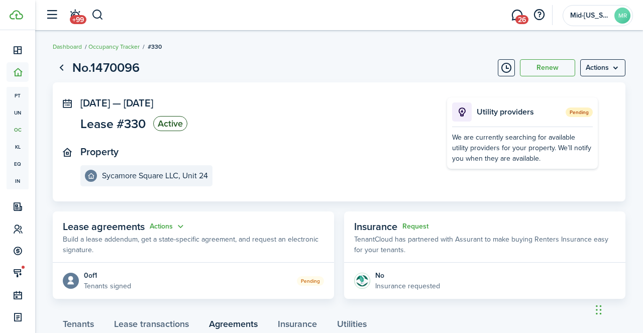
scroll to position [76, 0]
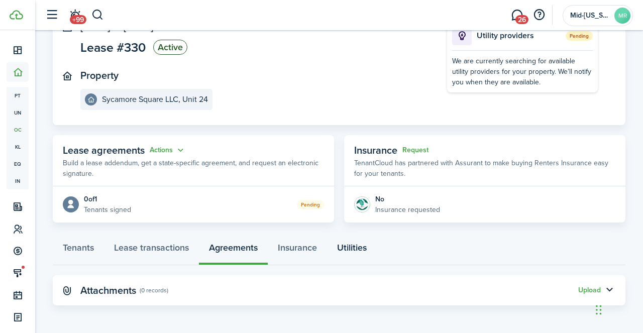
click at [361, 248] on link "Utilities" at bounding box center [352, 250] width 50 height 30
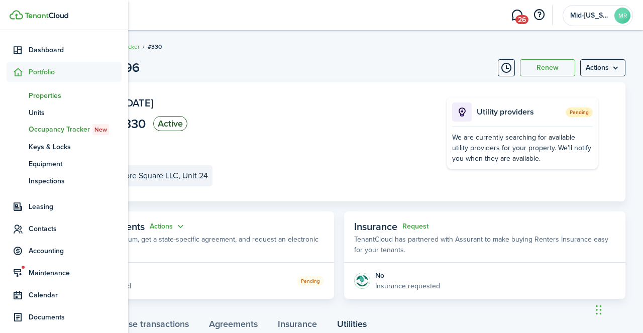
click at [39, 97] on span "Properties" at bounding box center [75, 95] width 93 height 11
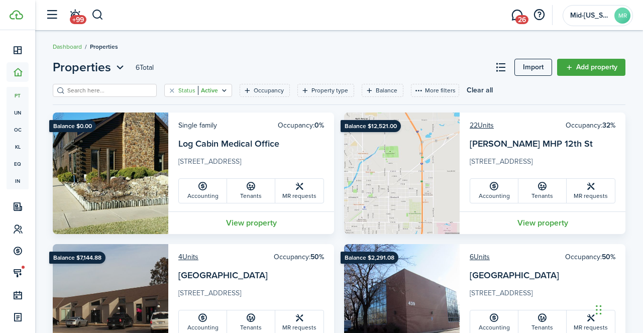
click at [225, 93] on icon "Open filter" at bounding box center [224, 90] width 9 height 8
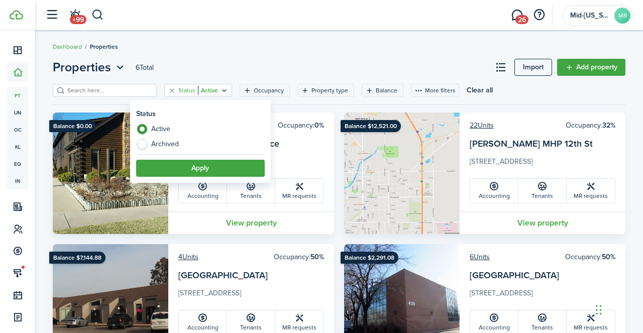
click at [171, 144] on label "Archived" at bounding box center [200, 144] width 129 height 10
radio input "false"
radio input "true"
click at [184, 165] on button "Apply" at bounding box center [200, 168] width 129 height 17
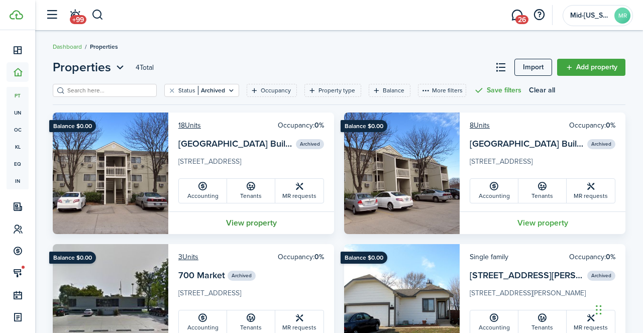
click at [256, 228] on link "View property" at bounding box center [251, 222] width 166 height 23
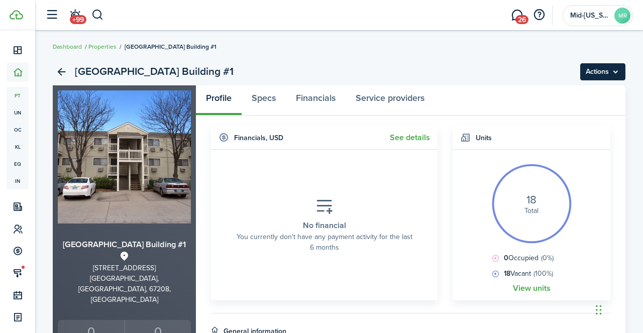
click at [617, 66] on menu-btn "Actions" at bounding box center [602, 71] width 45 height 17
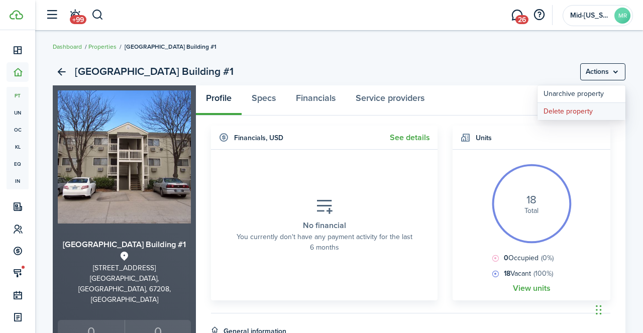
click at [574, 111] on button "Delete property" at bounding box center [581, 111] width 88 height 17
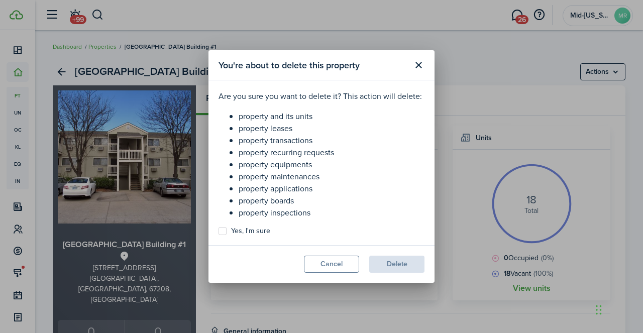
click at [232, 228] on label "Yes, I'm sure" at bounding box center [244, 231] width 52 height 8
click at [218, 231] on input "Yes, I'm sure" at bounding box center [218, 231] width 1 height 1
checkbox input "true"
click at [404, 272] on button "Delete" at bounding box center [396, 264] width 55 height 17
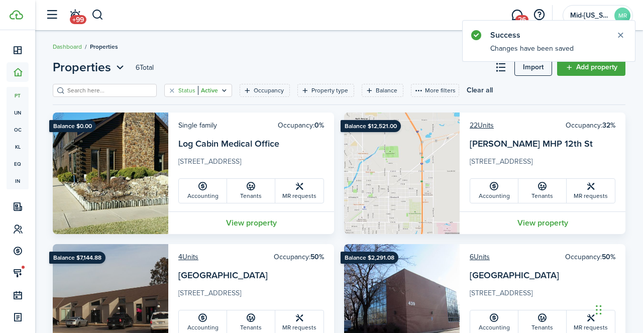
click at [218, 89] on filter-tag-value "Active" at bounding box center [208, 90] width 20 height 9
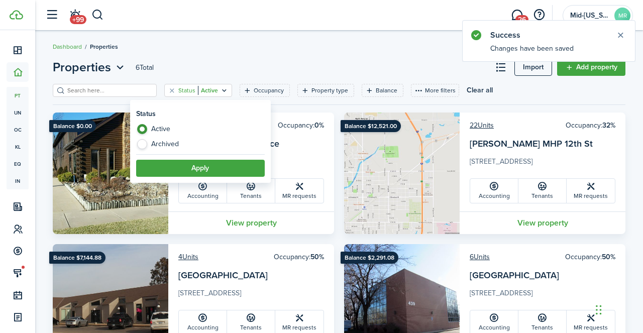
click at [174, 146] on label "Archived" at bounding box center [200, 144] width 129 height 10
radio input "false"
radio input "true"
click at [191, 166] on button "Apply" at bounding box center [200, 168] width 129 height 17
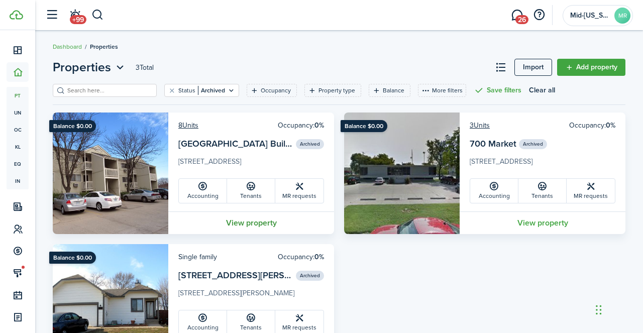
click at [259, 225] on link "View property" at bounding box center [251, 222] width 166 height 23
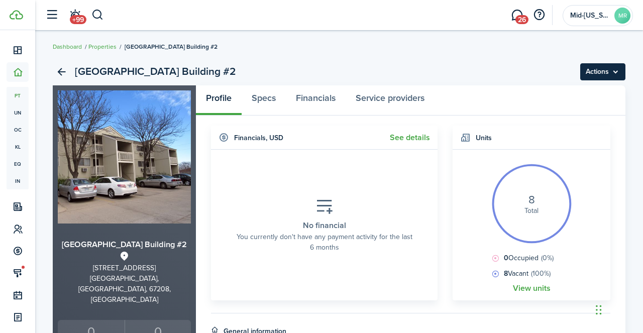
click at [609, 74] on menu-btn "Actions" at bounding box center [602, 71] width 45 height 17
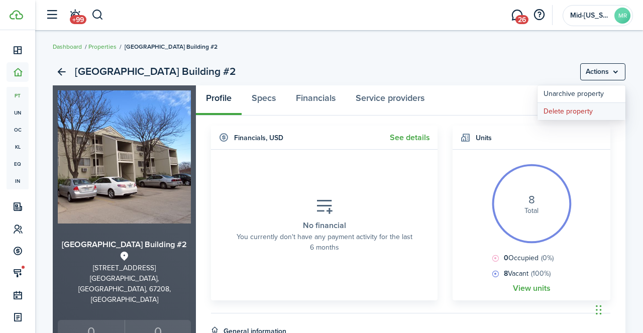
click at [572, 111] on button "Delete property" at bounding box center [581, 111] width 88 height 17
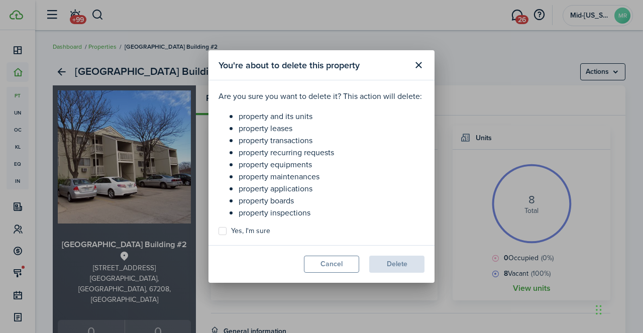
click at [262, 228] on label "Yes, I'm sure" at bounding box center [244, 231] width 52 height 8
click at [218, 231] on input "Yes, I'm sure" at bounding box center [218, 231] width 1 height 1
checkbox input "true"
click at [400, 265] on button "Delete" at bounding box center [396, 264] width 55 height 17
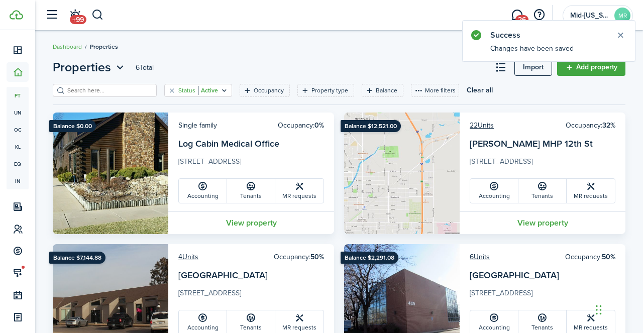
click at [226, 93] on icon "Open filter" at bounding box center [224, 90] width 9 height 8
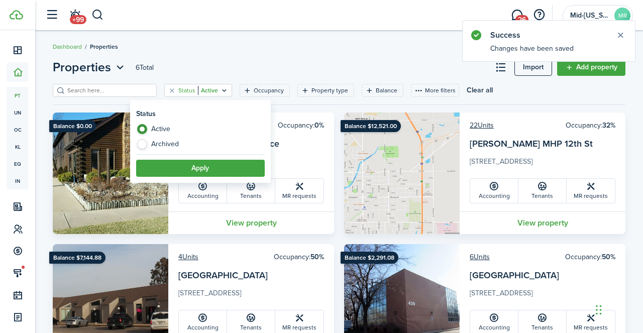
click at [178, 143] on label "Archived" at bounding box center [200, 144] width 129 height 10
radio input "false"
radio input "true"
click at [187, 170] on button "Apply" at bounding box center [200, 168] width 129 height 17
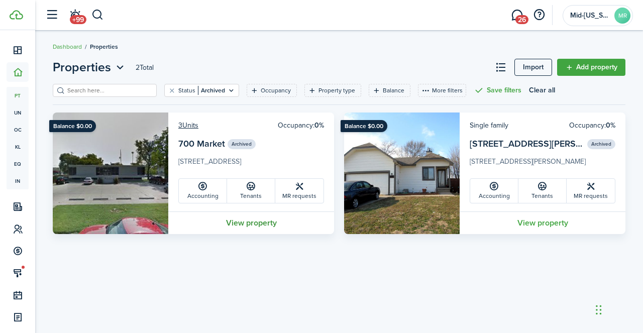
click at [259, 225] on link "View property" at bounding box center [251, 222] width 166 height 23
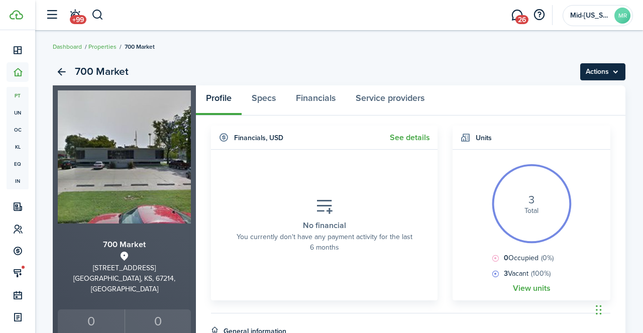
click at [617, 68] on menu-btn "Actions" at bounding box center [602, 71] width 45 height 17
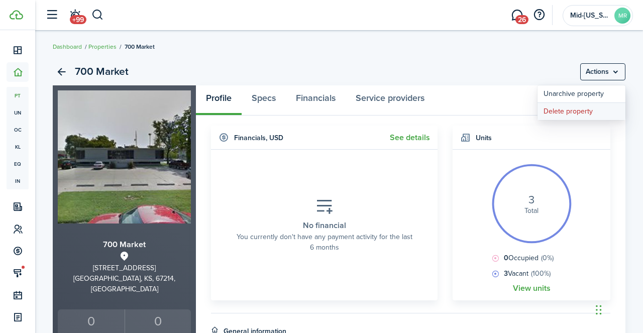
click at [568, 114] on button "Delete property" at bounding box center [581, 111] width 88 height 17
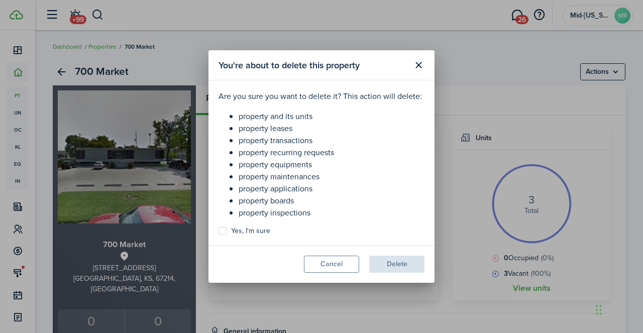
click at [261, 235] on label "Yes, I'm sure" at bounding box center [244, 231] width 52 height 8
click at [218, 231] on input "Yes, I'm sure" at bounding box center [218, 231] width 1 height 1
checkbox input "true"
click at [392, 270] on button "Delete" at bounding box center [396, 264] width 55 height 17
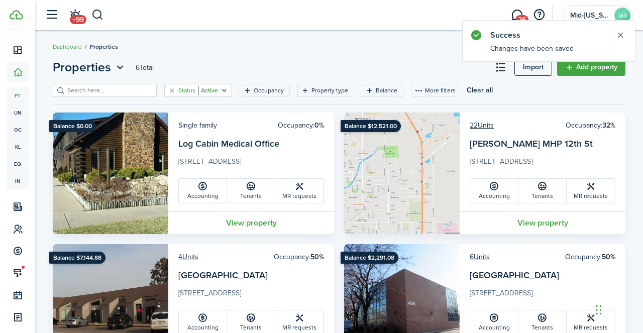
click at [222, 89] on icon "Open filter" at bounding box center [224, 90] width 9 height 8
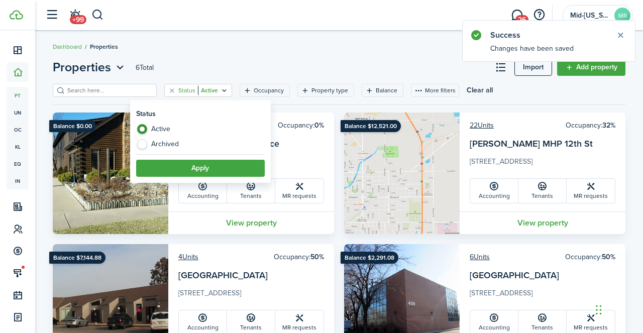
click at [173, 145] on label "Archived" at bounding box center [200, 144] width 129 height 10
radio input "false"
radio input "true"
click at [189, 166] on button "Apply" at bounding box center [200, 168] width 129 height 17
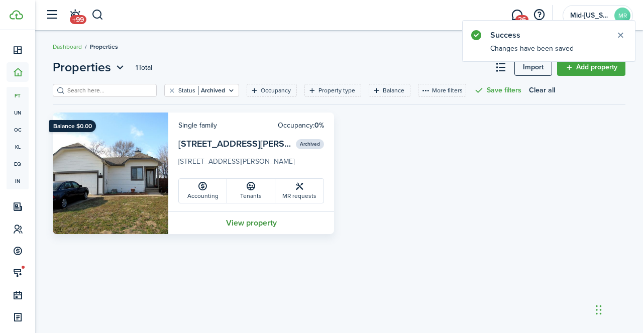
click at [253, 226] on link "View property" at bounding box center [251, 222] width 166 height 23
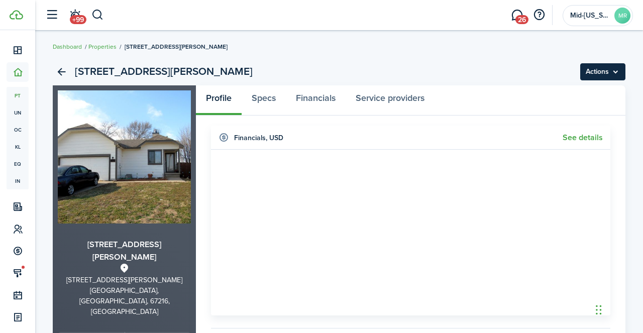
click at [608, 77] on menu-btn "Actions" at bounding box center [602, 71] width 45 height 17
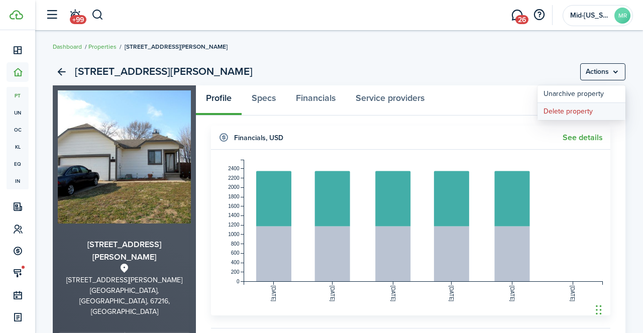
click at [568, 111] on button "Delete property" at bounding box center [581, 111] width 88 height 17
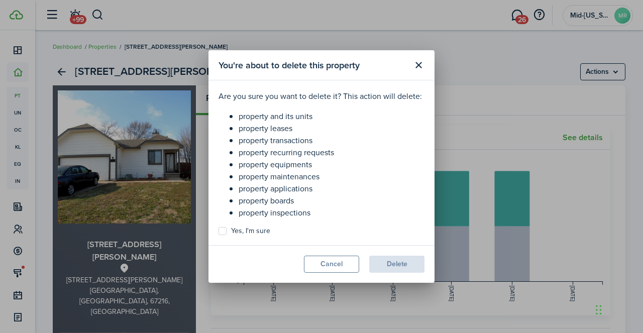
click at [251, 234] on label "Yes, I'm sure" at bounding box center [244, 231] width 52 height 8
click at [218, 231] on input "Yes, I'm sure" at bounding box center [218, 231] width 1 height 1
checkbox input "true"
click at [393, 269] on button "Delete" at bounding box center [396, 264] width 55 height 17
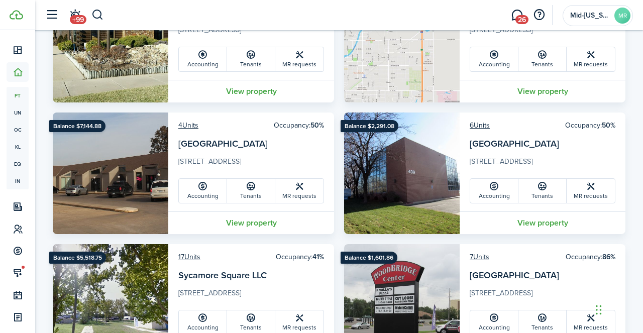
scroll to position [131, 0]
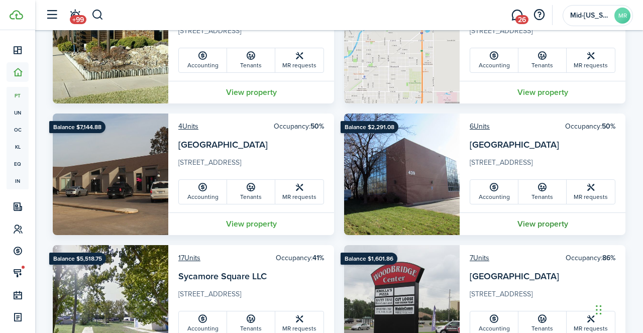
click at [521, 224] on link "View property" at bounding box center [542, 223] width 166 height 23
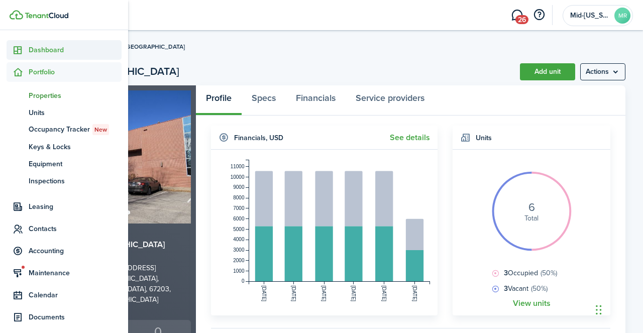
click at [45, 49] on span "Dashboard" at bounding box center [75, 50] width 93 height 11
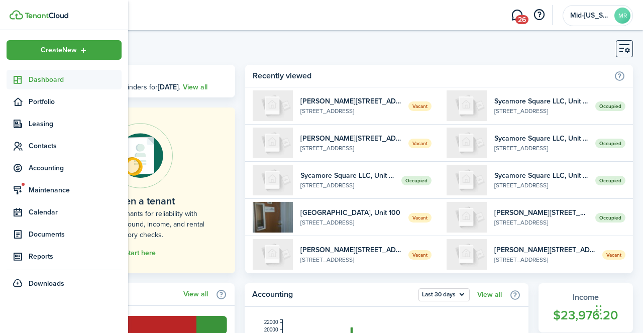
click at [30, 79] on span "Dashboard" at bounding box center [75, 79] width 93 height 11
